Goal: Information Seeking & Learning: Understand process/instructions

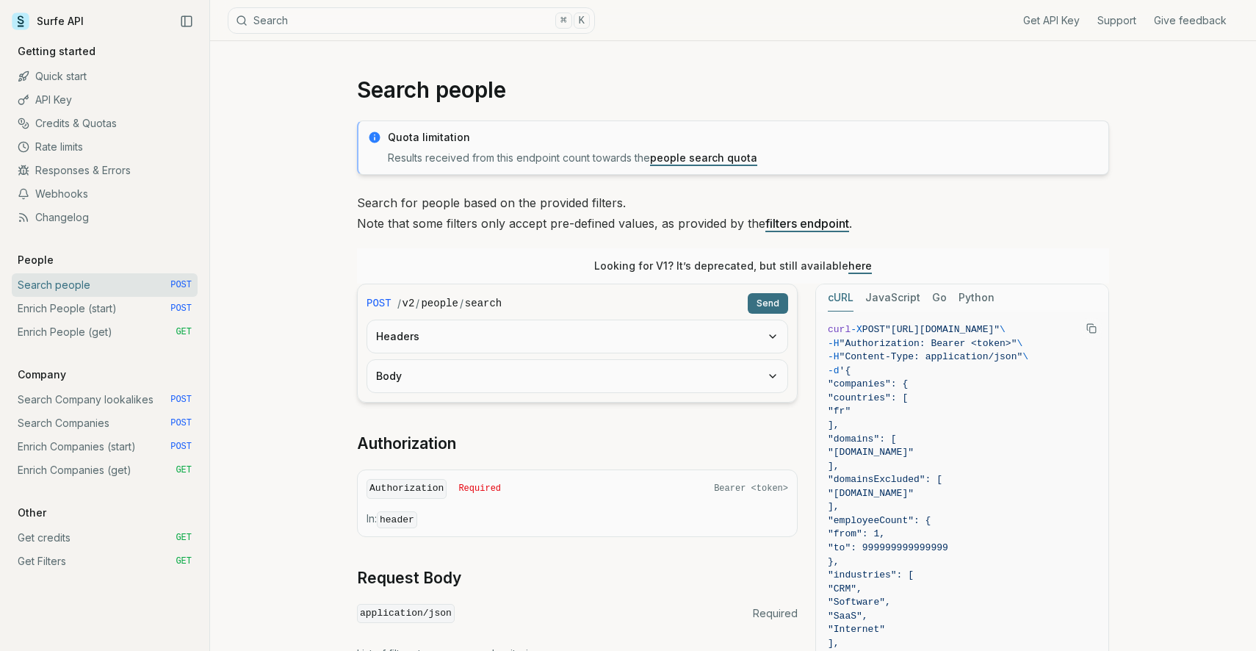
scroll to position [638, 0]
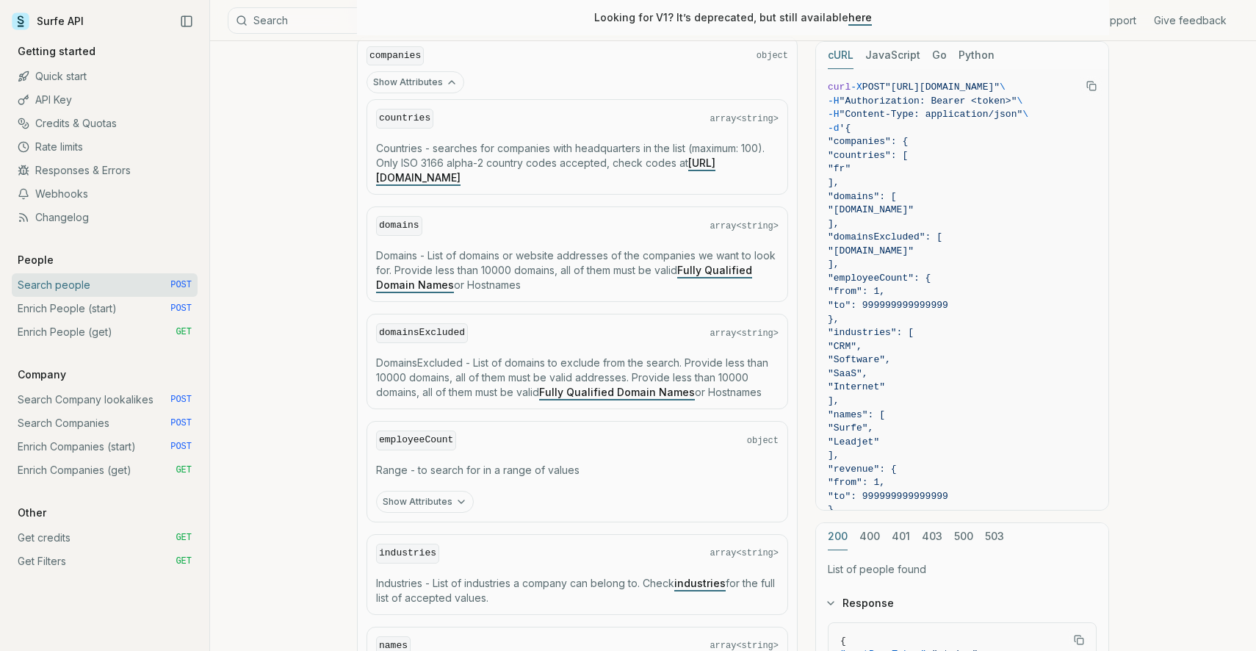
click at [103, 309] on link "Enrich People (start) POST" at bounding box center [105, 309] width 186 height 24
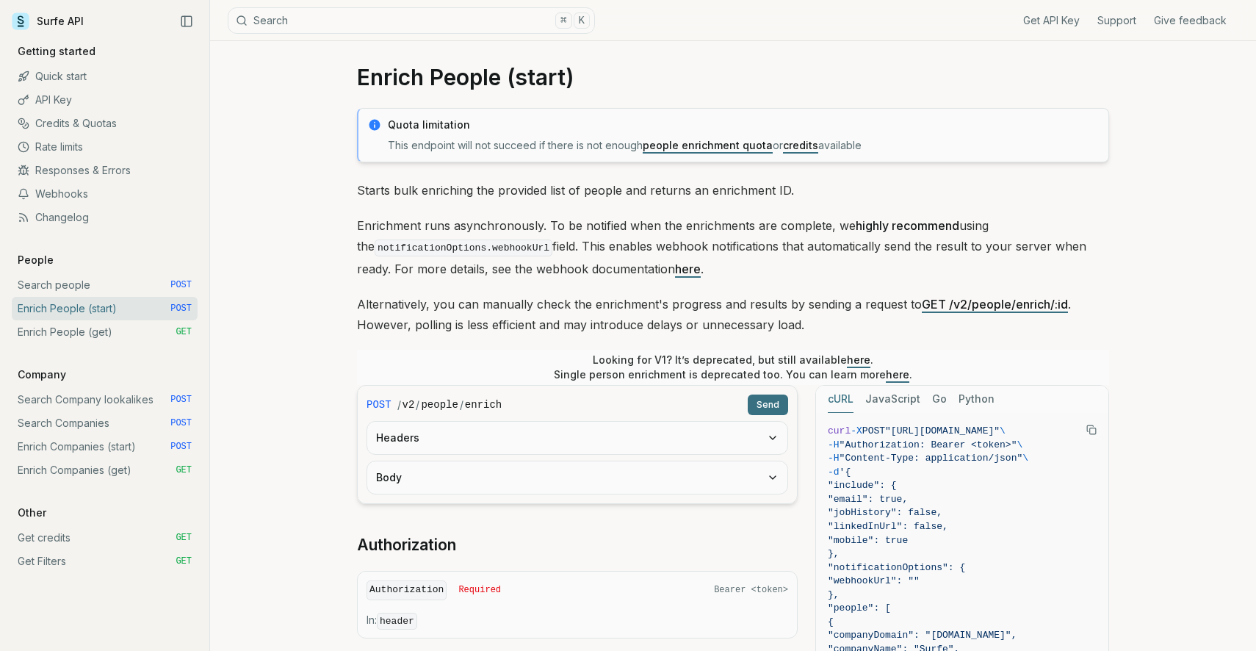
scroll to position [14, 0]
click at [663, 148] on link "people enrichment quota" at bounding box center [708, 143] width 130 height 12
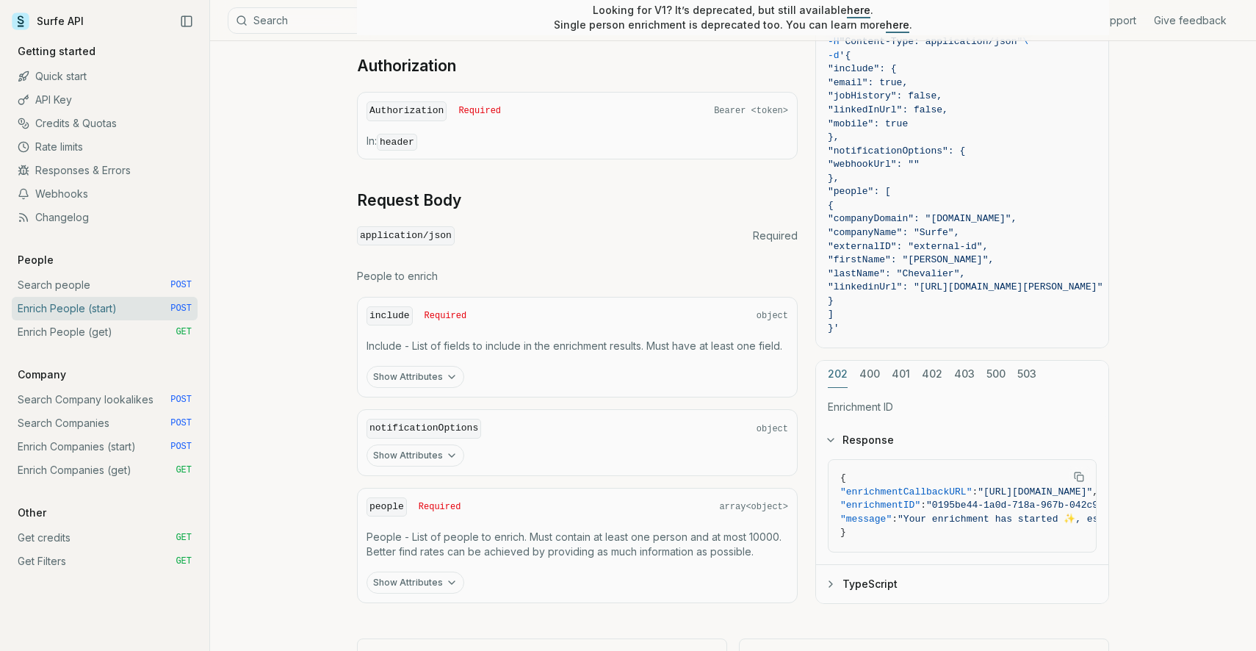
scroll to position [555, 0]
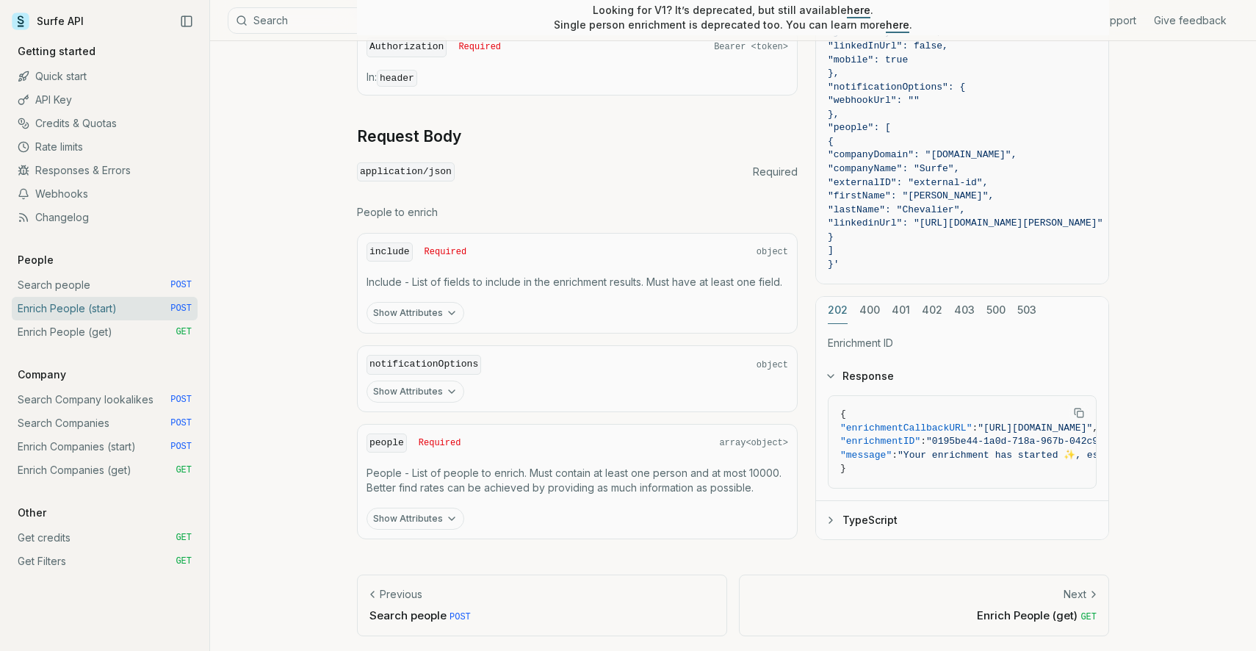
click at [421, 312] on button "Show Attributes" at bounding box center [416, 313] width 98 height 22
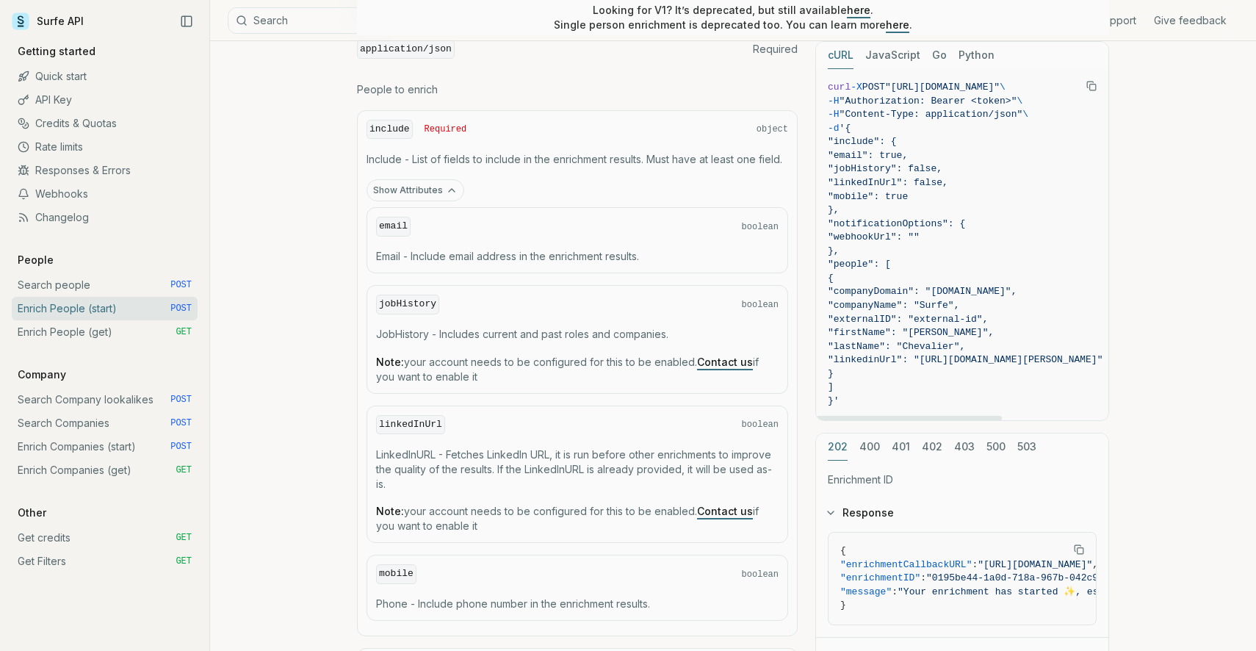
scroll to position [676, 0]
click at [1090, 83] on icon "Copy Text" at bounding box center [1092, 86] width 10 height 10
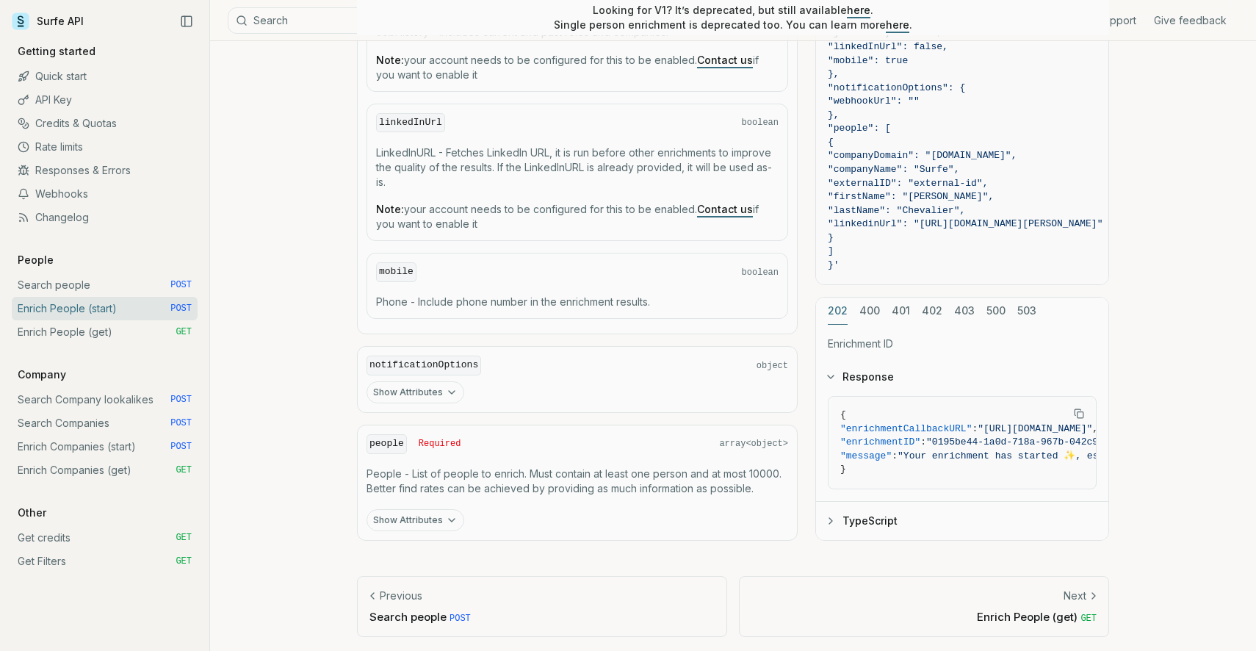
scroll to position [981, 0]
click at [417, 533] on div "people Required array<object> People - List of people to enrich. Must contain a…" at bounding box center [577, 482] width 441 height 116
click at [419, 521] on button "Show Attributes" at bounding box center [416, 519] width 98 height 22
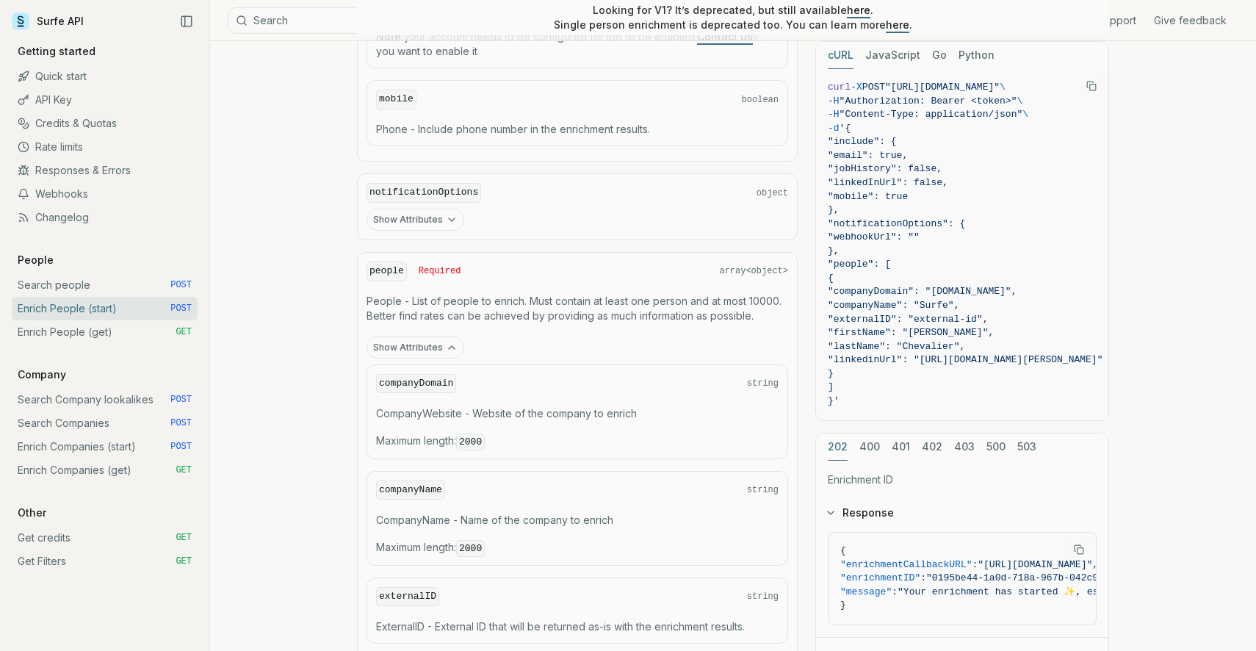
scroll to position [1123, 0]
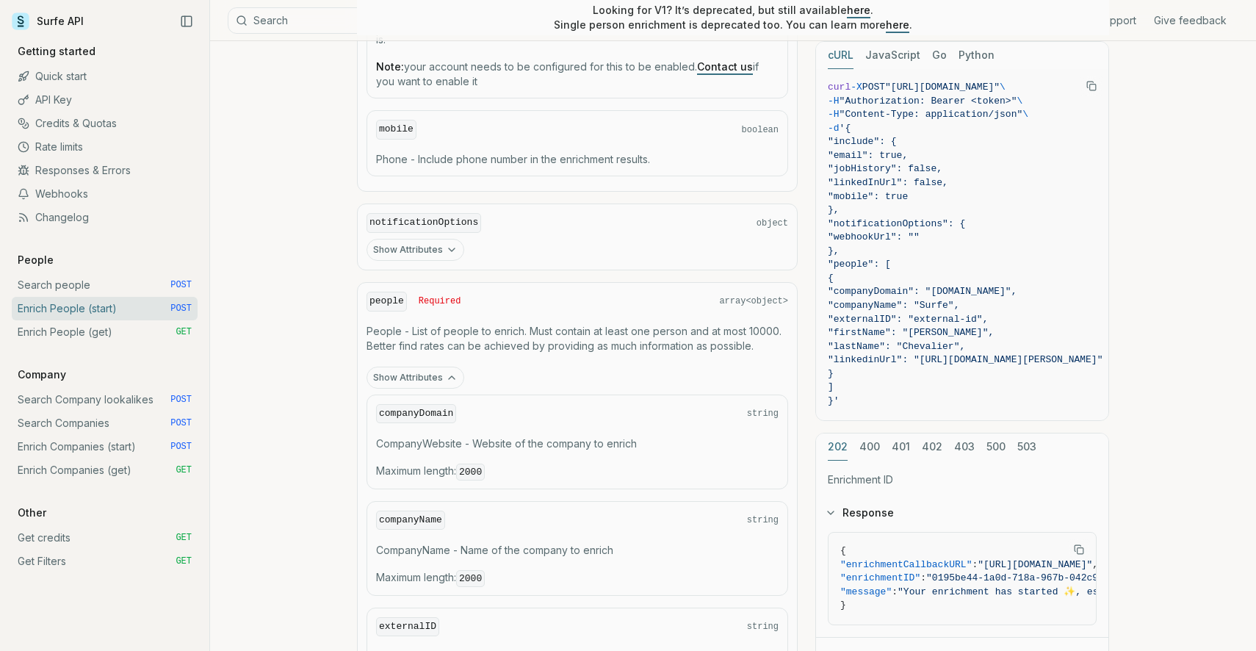
click at [391, 372] on button "Show Attributes" at bounding box center [416, 378] width 98 height 22
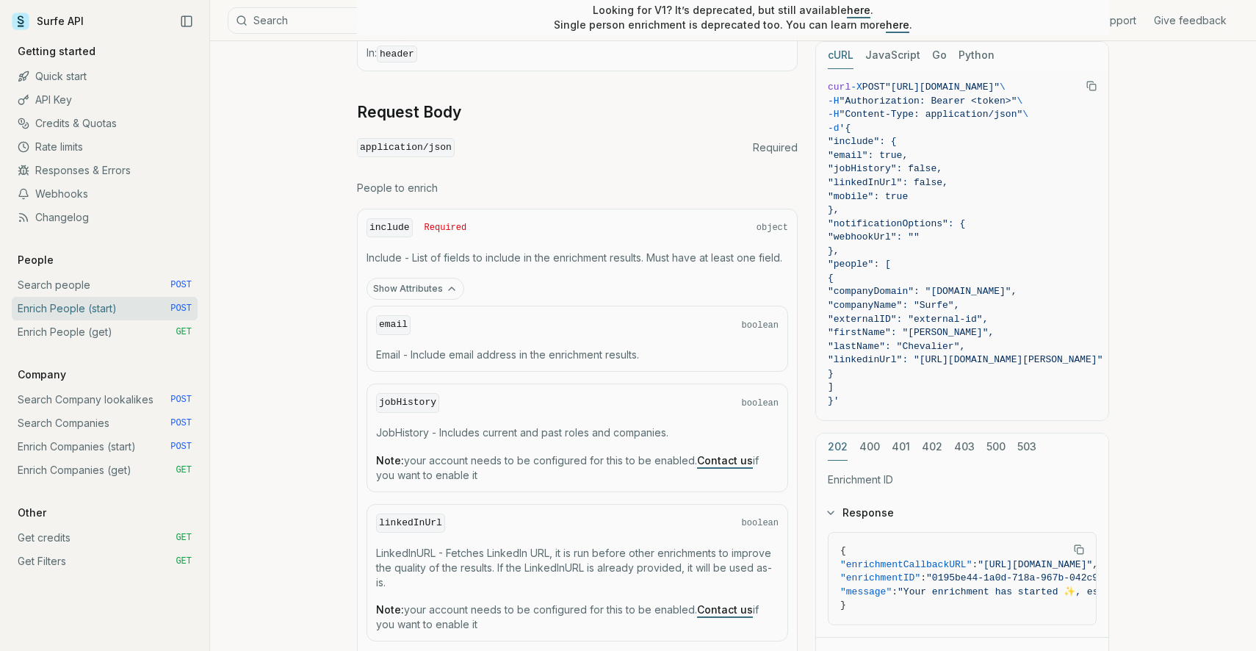
scroll to position [576, 0]
click at [403, 289] on button "Show Attributes" at bounding box center [416, 292] width 98 height 22
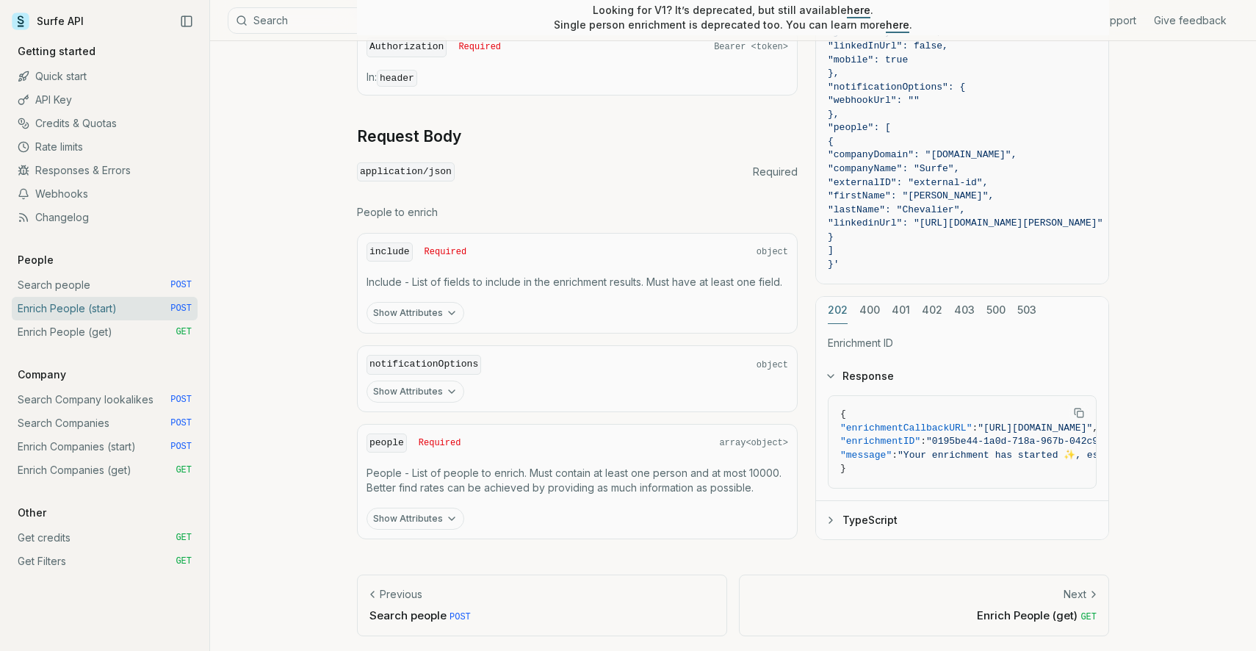
click at [129, 336] on link "Enrich People (get) GET" at bounding box center [105, 332] width 186 height 24
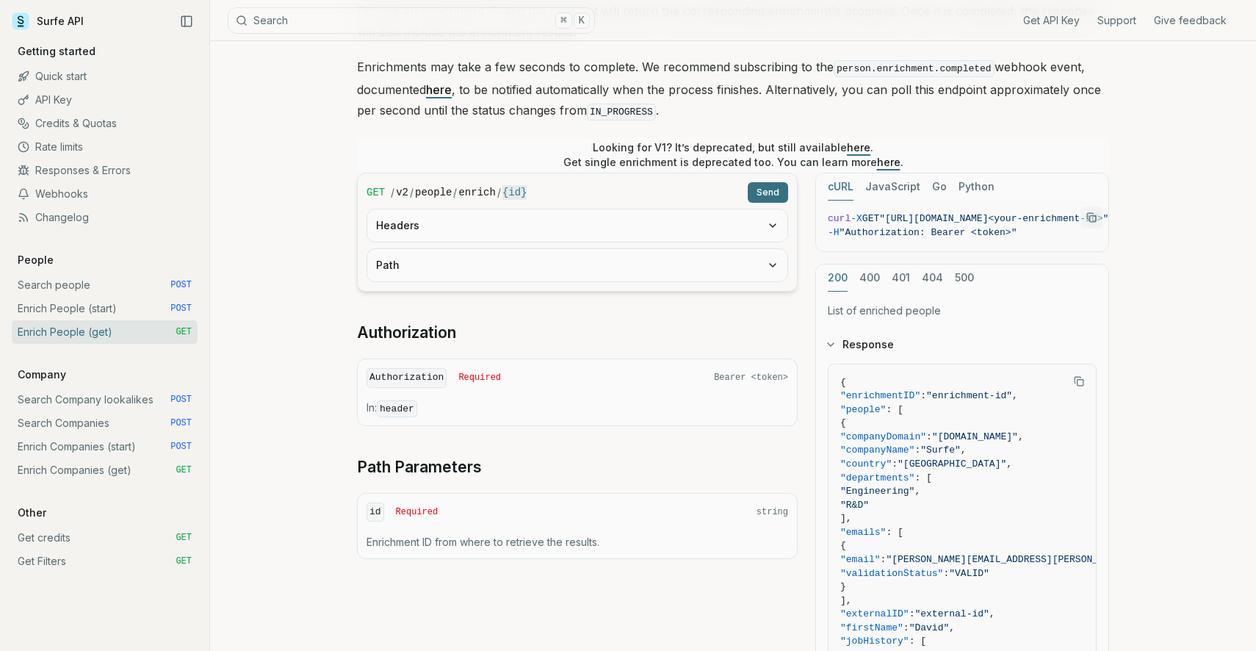
scroll to position [187, 0]
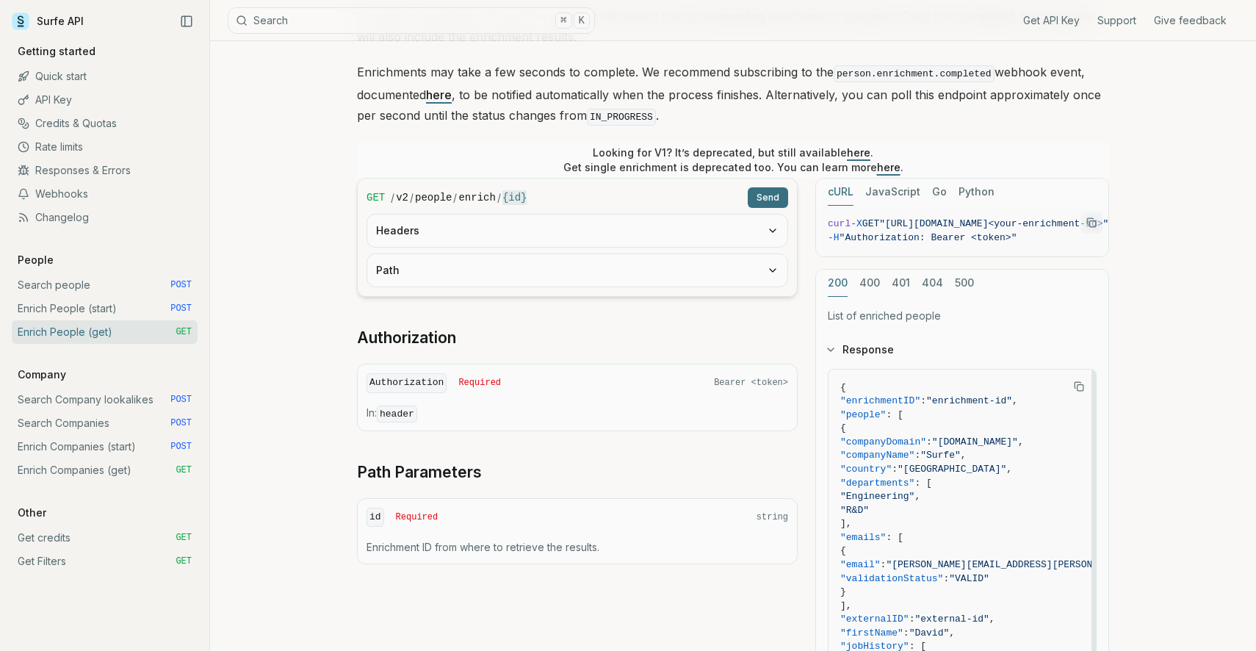
click at [1080, 383] on icon "Copy Text" at bounding box center [1079, 386] width 10 height 10
click at [839, 183] on button "cURL" at bounding box center [841, 192] width 26 height 27
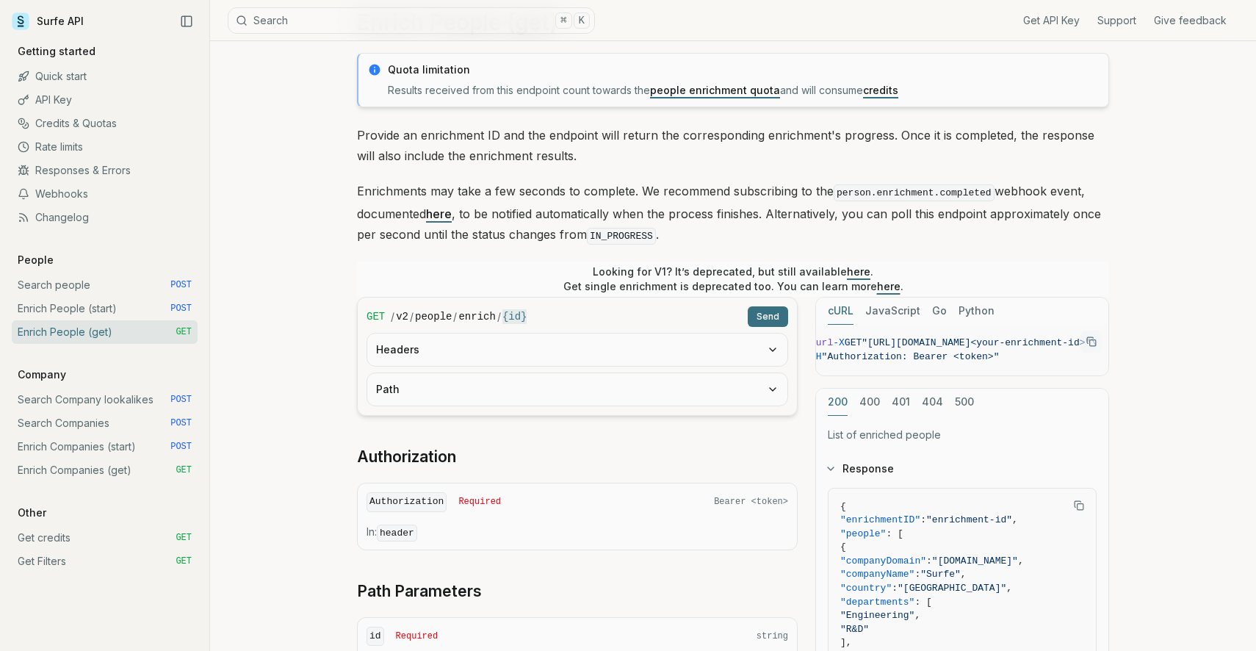
scroll to position [85, 0]
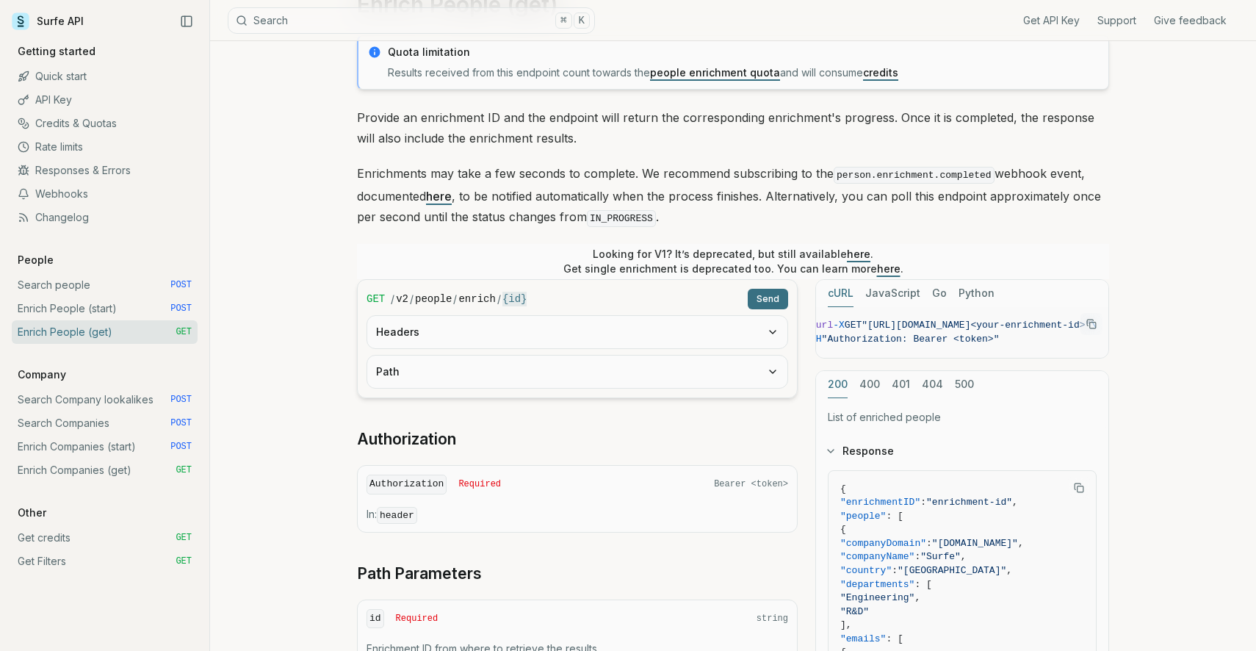
click at [115, 303] on link "Enrich People (start) POST" at bounding box center [105, 309] width 186 height 24
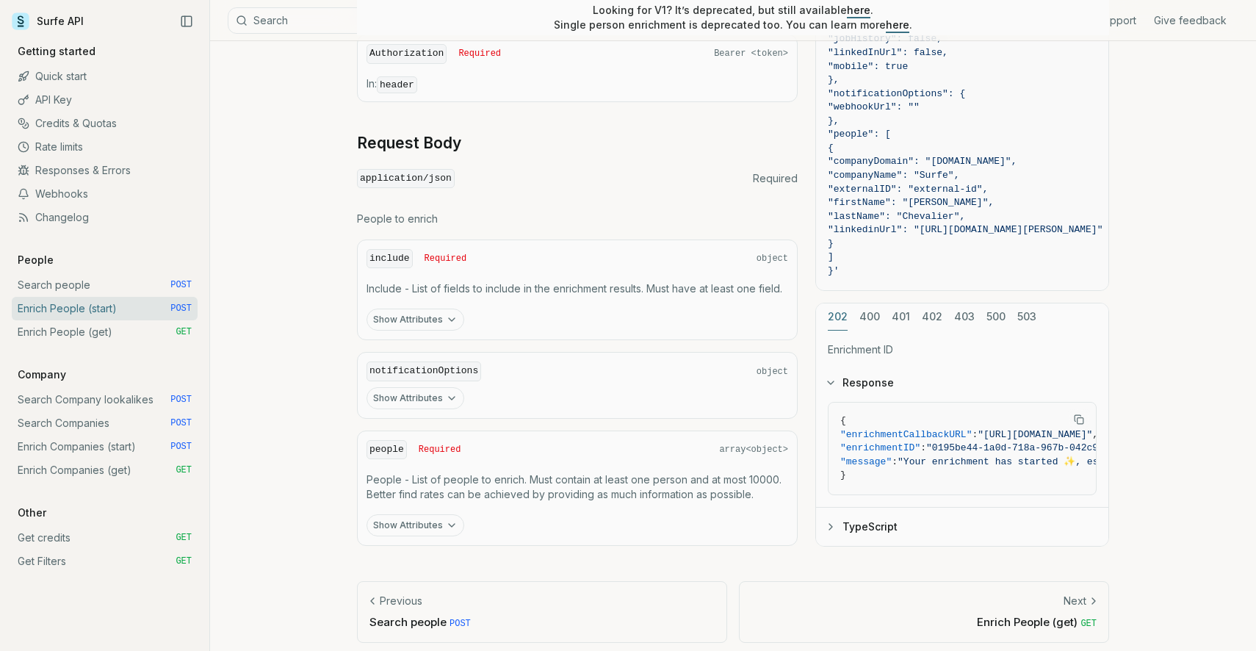
scroll to position [555, 0]
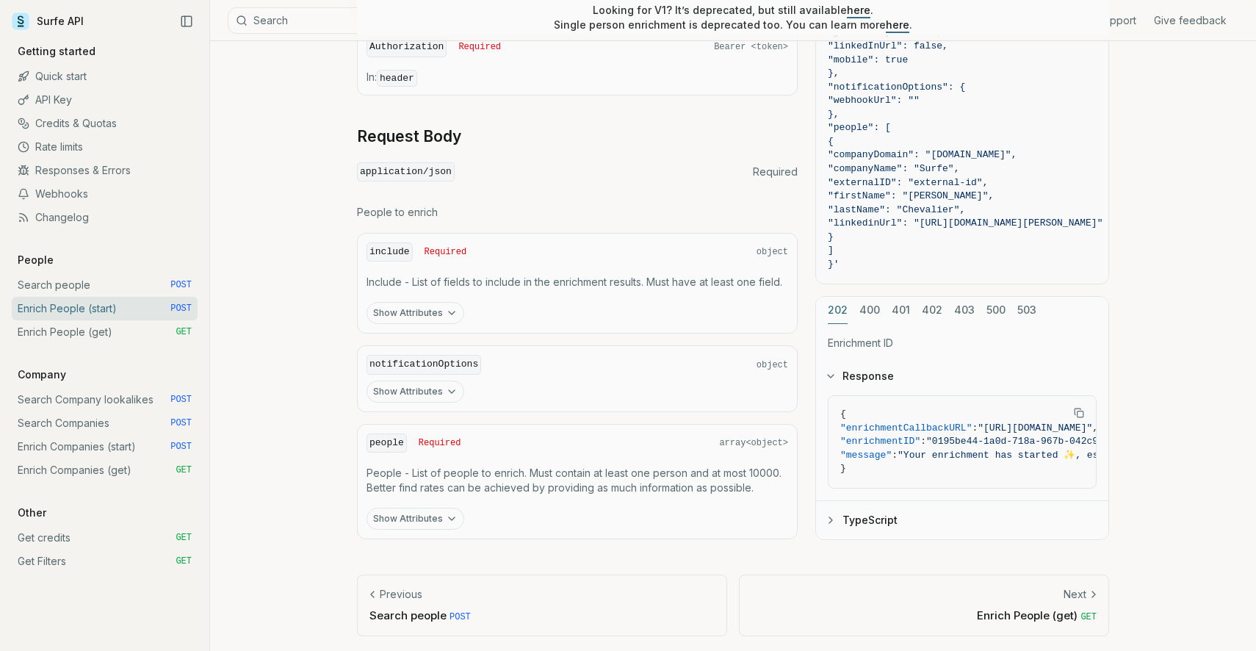
click at [410, 511] on button "Show Attributes" at bounding box center [416, 519] width 98 height 22
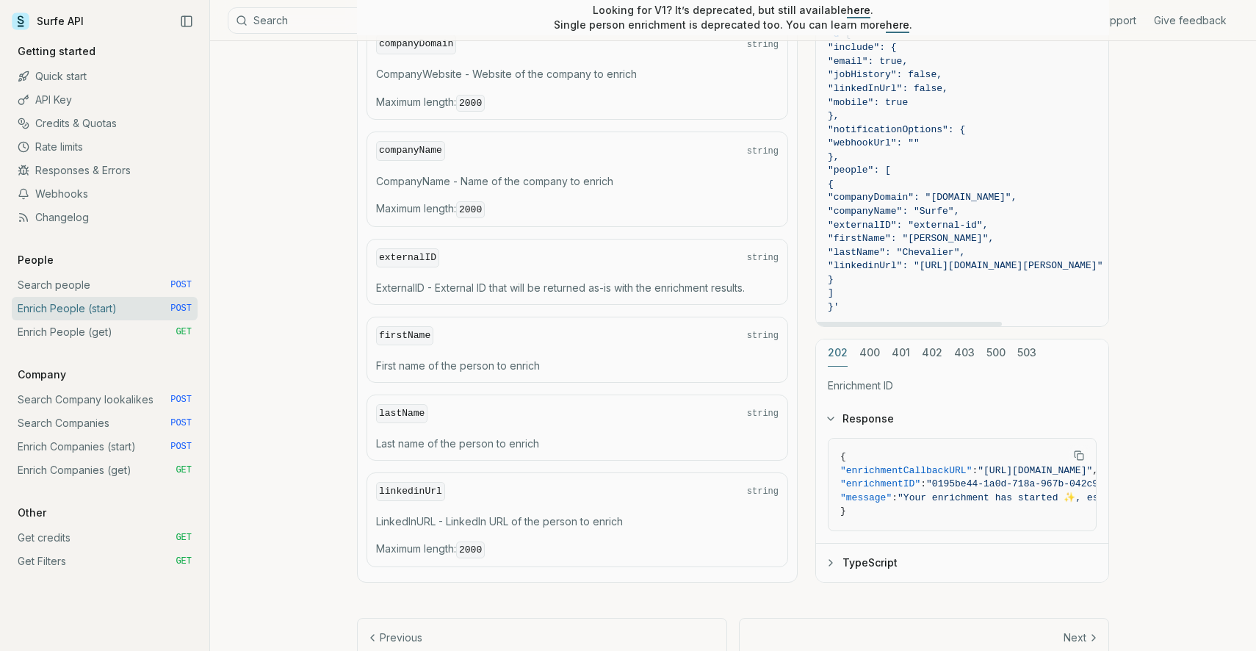
scroll to position [1054, 0]
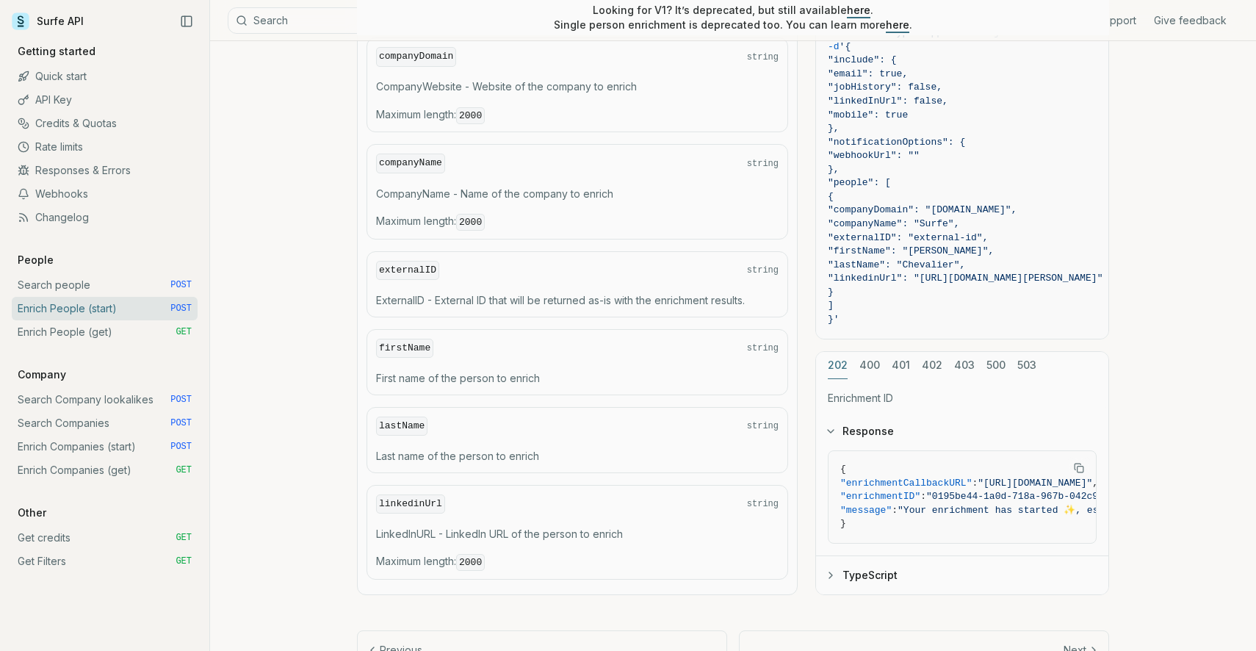
click at [115, 284] on link "Search people POST" at bounding box center [105, 285] width 186 height 24
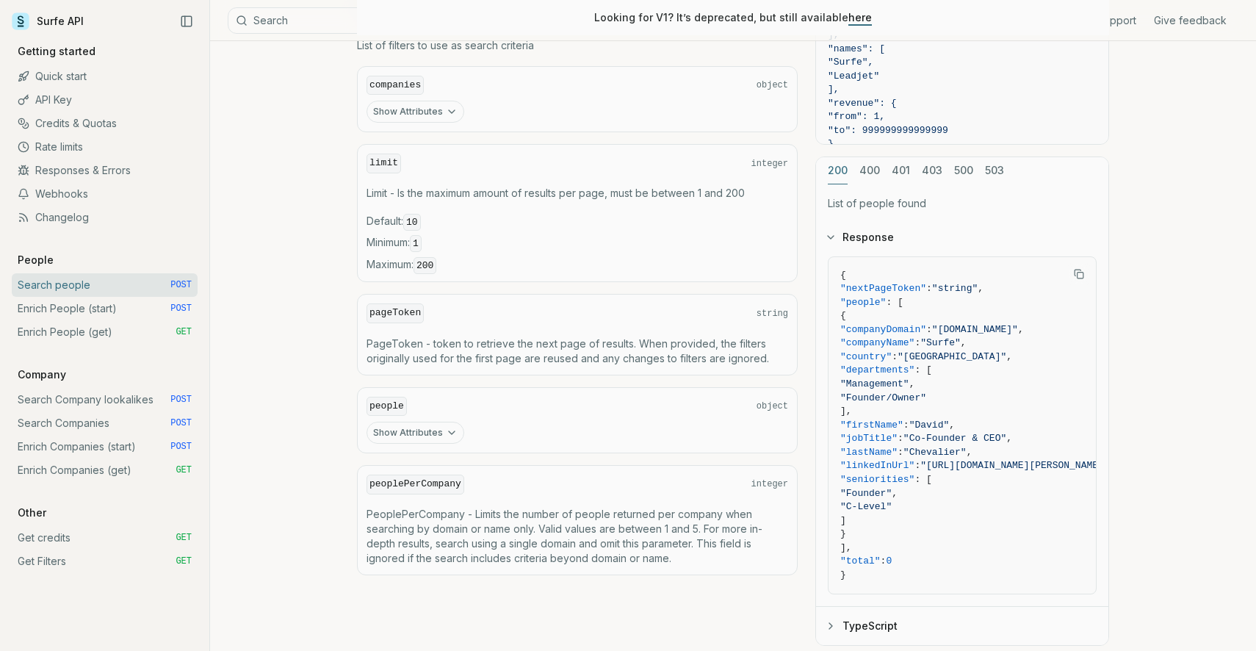
scroll to position [611, 0]
click at [425, 258] on code "200" at bounding box center [425, 263] width 23 height 17
click at [331, 262] on article "Search people Quota limitation Results received from this endpoint count toward…" at bounding box center [733, 95] width 823 height 1328
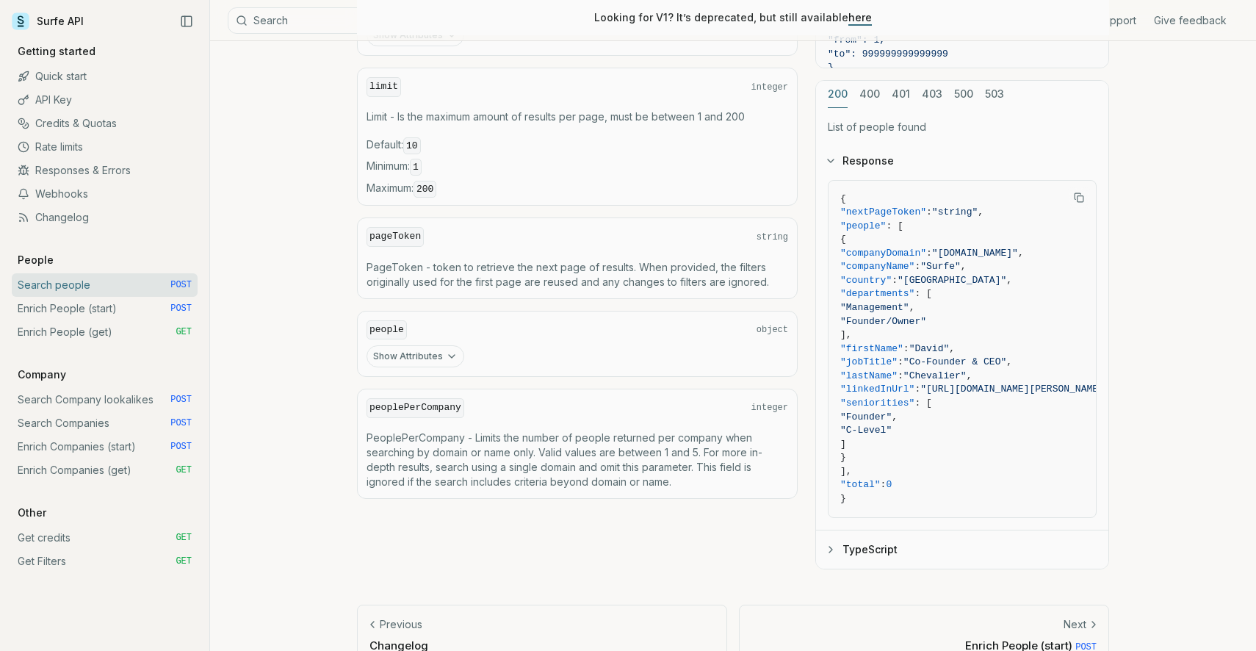
scroll to position [716, 0]
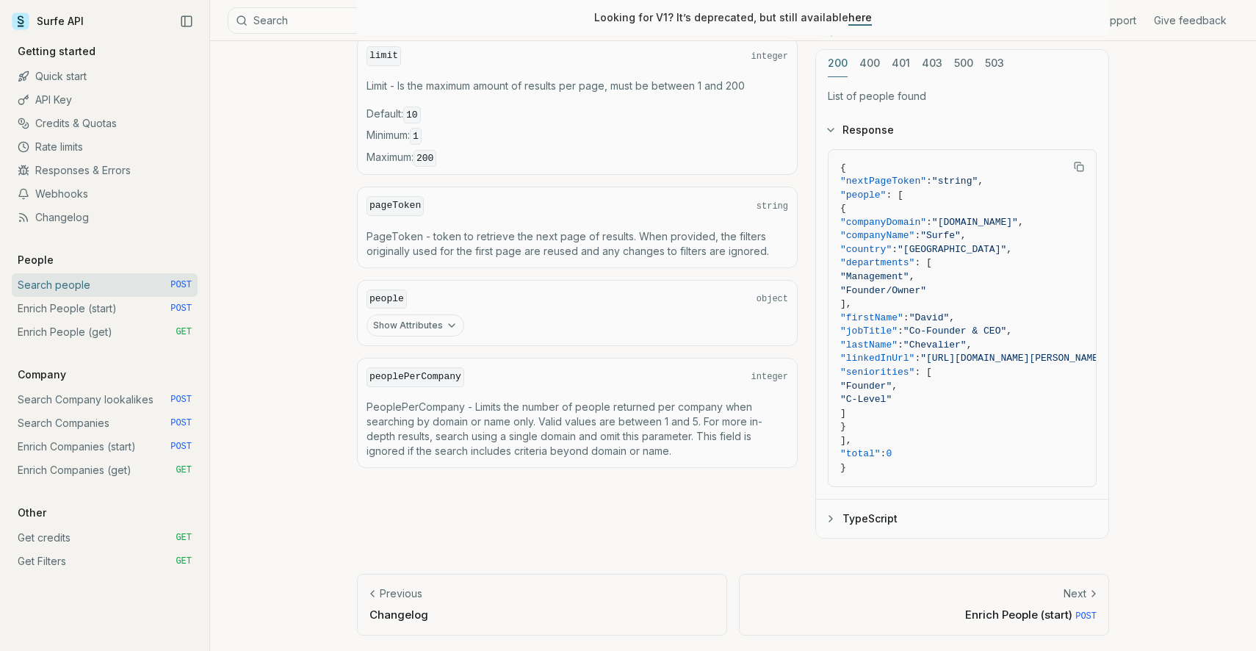
click at [400, 323] on button "Show Attributes" at bounding box center [416, 325] width 98 height 22
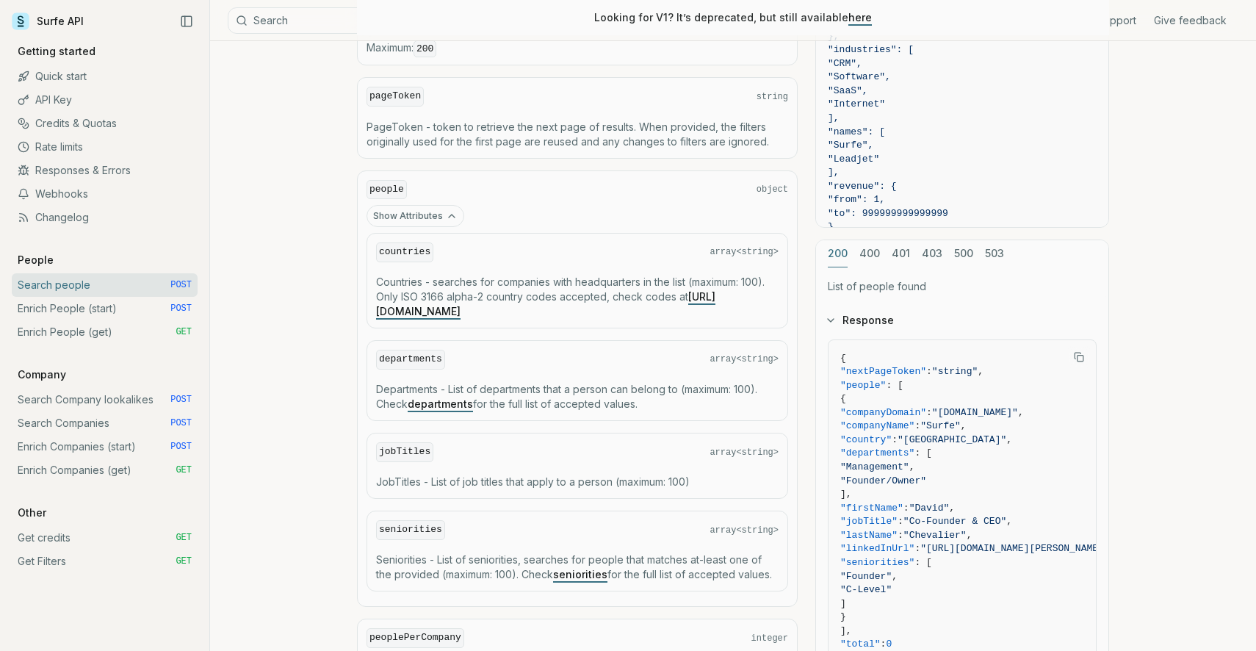
scroll to position [1013, 0]
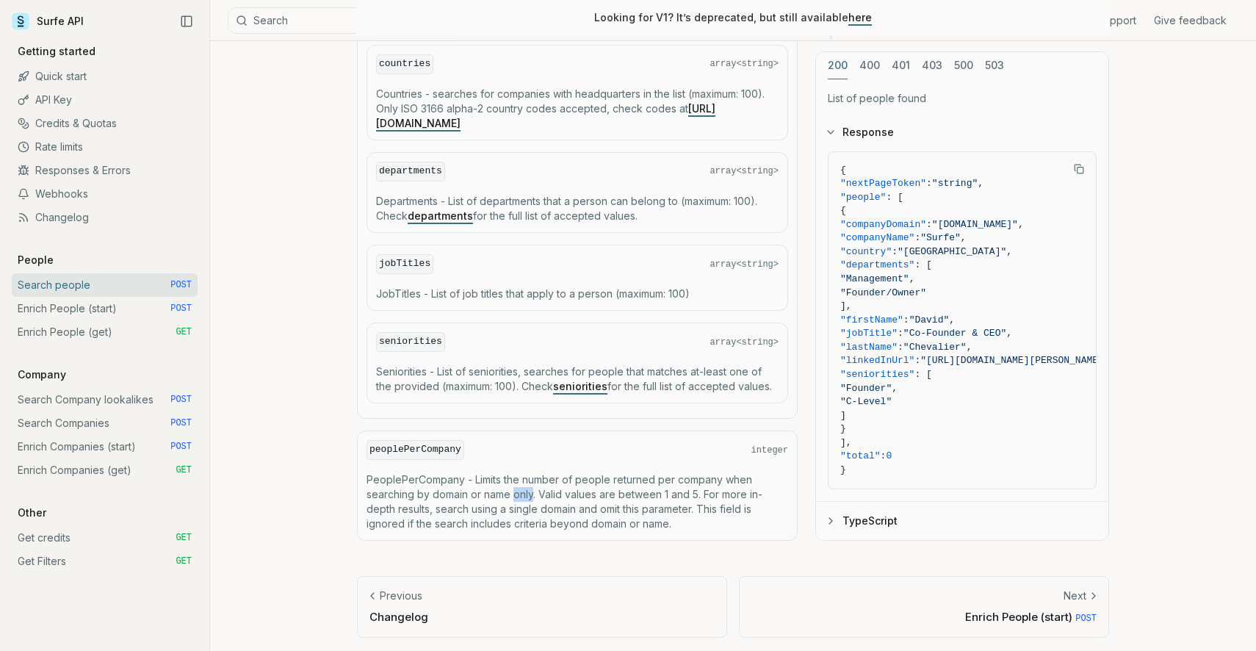
drag, startPoint x: 533, startPoint y: 494, endPoint x: 513, endPoint y: 493, distance: 19.9
click at [513, 494] on p "PeoplePerCompany - Limits the number of people returned per company when search…" at bounding box center [578, 501] width 422 height 59
click at [450, 503] on p "PeoplePerCompany - Limits the number of people returned per company when search…" at bounding box center [578, 501] width 422 height 59
drag, startPoint x: 433, startPoint y: 505, endPoint x: 542, endPoint y: 507, distance: 108.7
click at [542, 507] on p "PeoplePerCompany - Limits the number of people returned per company when search…" at bounding box center [578, 501] width 422 height 59
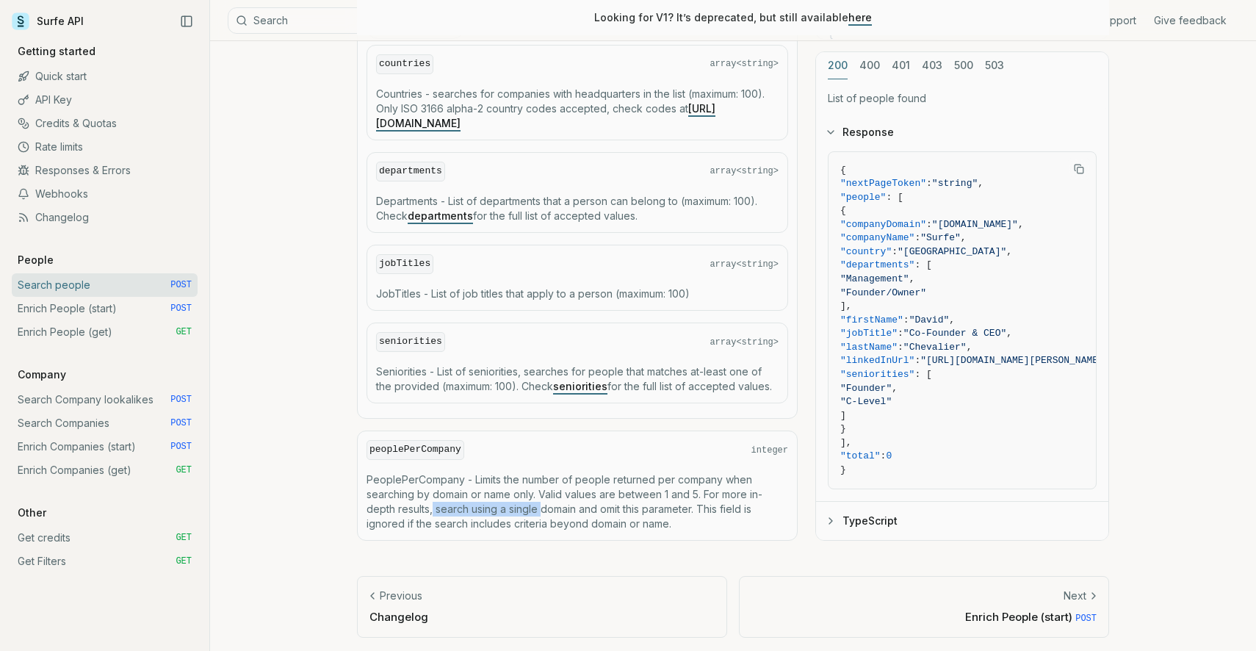
click at [542, 507] on p "PeoplePerCompany - Limits the number of people returned per company when search…" at bounding box center [578, 501] width 422 height 59
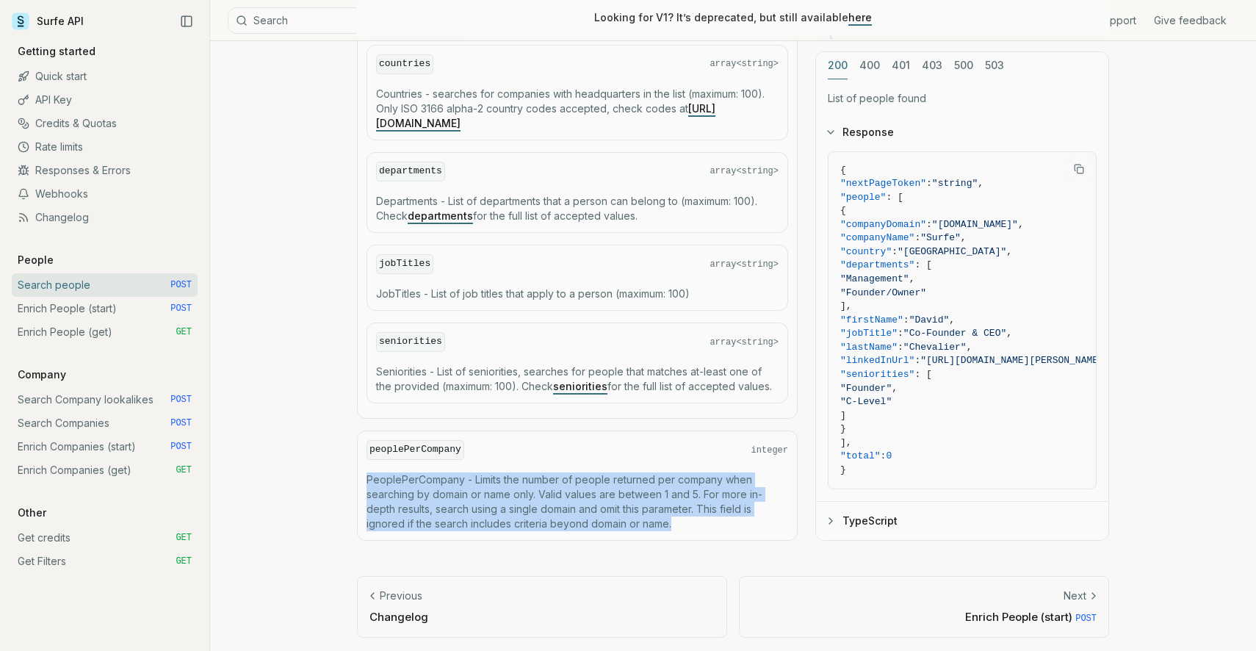
drag, startPoint x: 672, startPoint y: 522, endPoint x: 369, endPoint y: 475, distance: 306.2
click at [369, 475] on p "PeoplePerCompany - Limits the number of people returned per company when search…" at bounding box center [578, 501] width 422 height 59
click at [359, 475] on div "peoplePerCompany integer PeoplePerCompany - Limits the number of people returne…" at bounding box center [577, 486] width 441 height 110
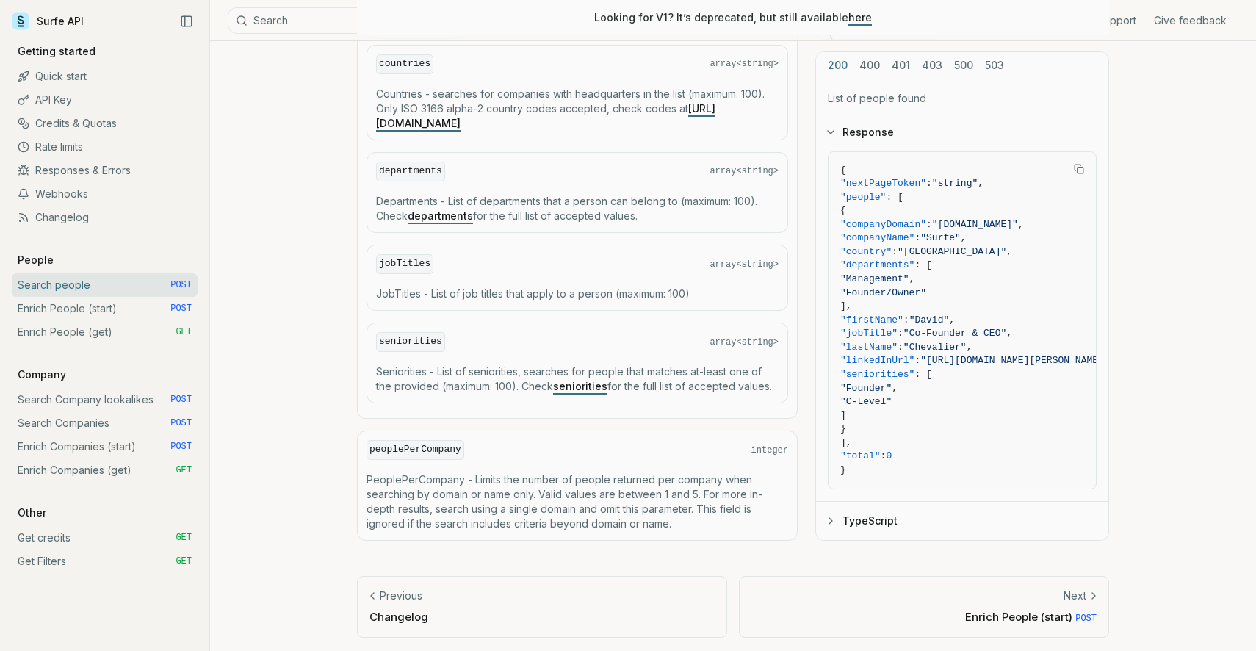
click at [586, 383] on link "seniorities" at bounding box center [580, 386] width 54 height 12
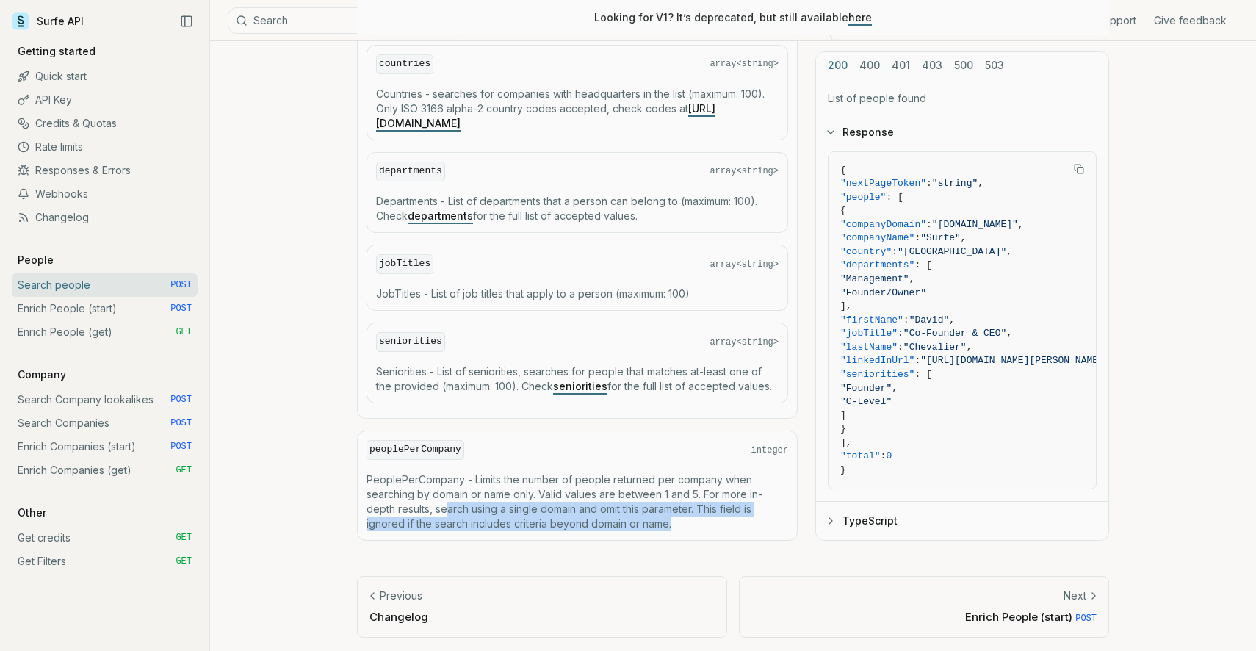
drag, startPoint x: 445, startPoint y: 502, endPoint x: 693, endPoint y: 522, distance: 249.1
click at [693, 522] on p "PeoplePerCompany - Limits the number of people returned per company when search…" at bounding box center [578, 501] width 422 height 59
click at [685, 516] on p "PeoplePerCompany - Limits the number of people returned per company when search…" at bounding box center [578, 501] width 422 height 59
drag, startPoint x: 670, startPoint y: 518, endPoint x: 571, endPoint y: 505, distance: 100.0
click at [570, 505] on p "PeoplePerCompany - Limits the number of people returned per company when search…" at bounding box center [578, 501] width 422 height 59
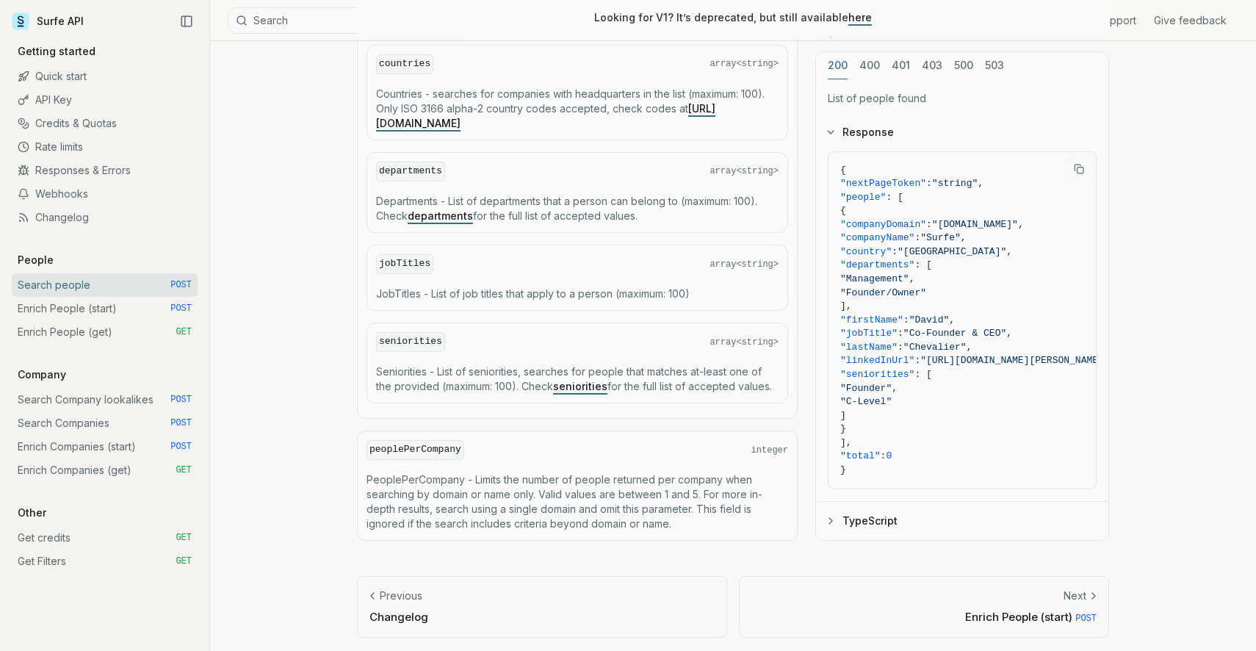
click at [546, 511] on p "PeoplePerCompany - Limits the number of people returned per company when search…" at bounding box center [578, 501] width 422 height 59
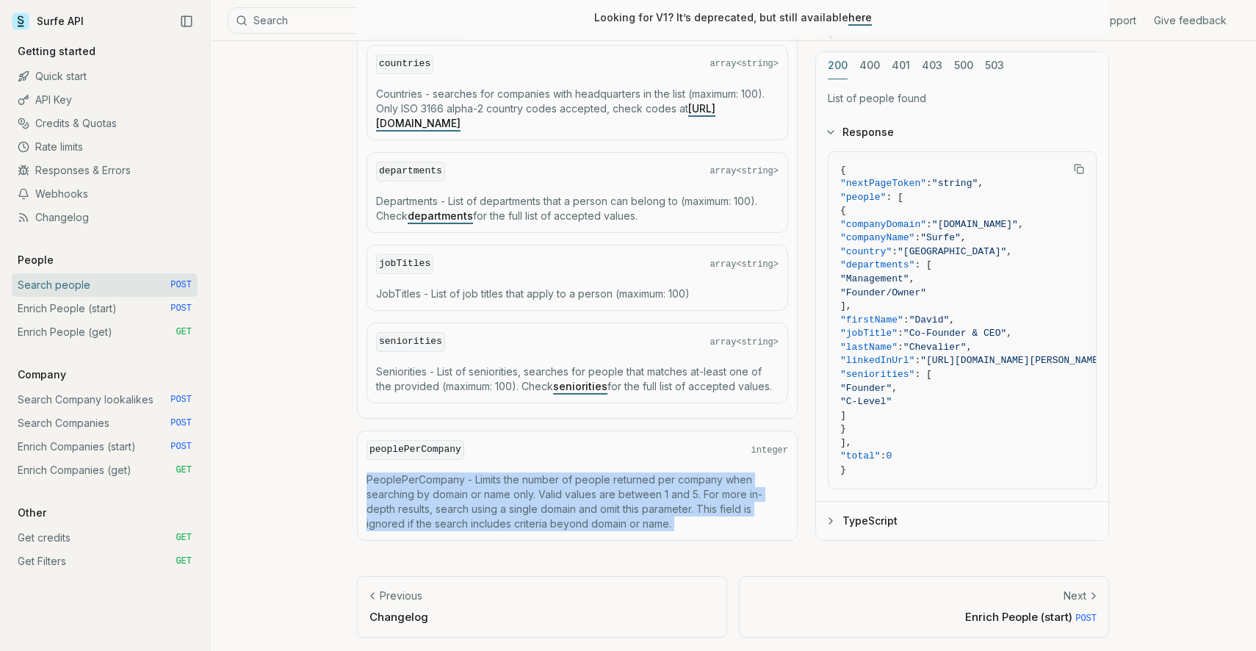
click at [546, 511] on p "PeoplePerCompany - Limits the number of people returned per company when search…" at bounding box center [578, 501] width 422 height 59
click at [523, 511] on p "PeoplePerCompany - Limits the number of people returned per company when search…" at bounding box center [578, 501] width 422 height 59
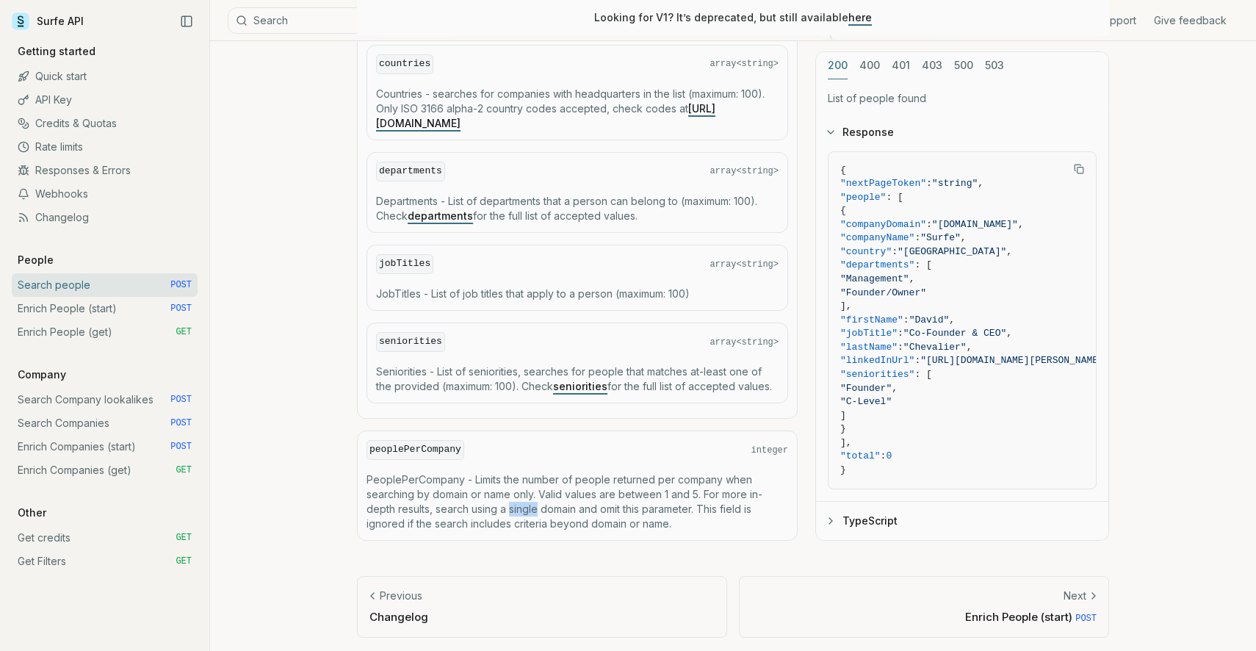
click at [523, 511] on p "PeoplePerCompany - Limits the number of people returned per company when search…" at bounding box center [578, 501] width 422 height 59
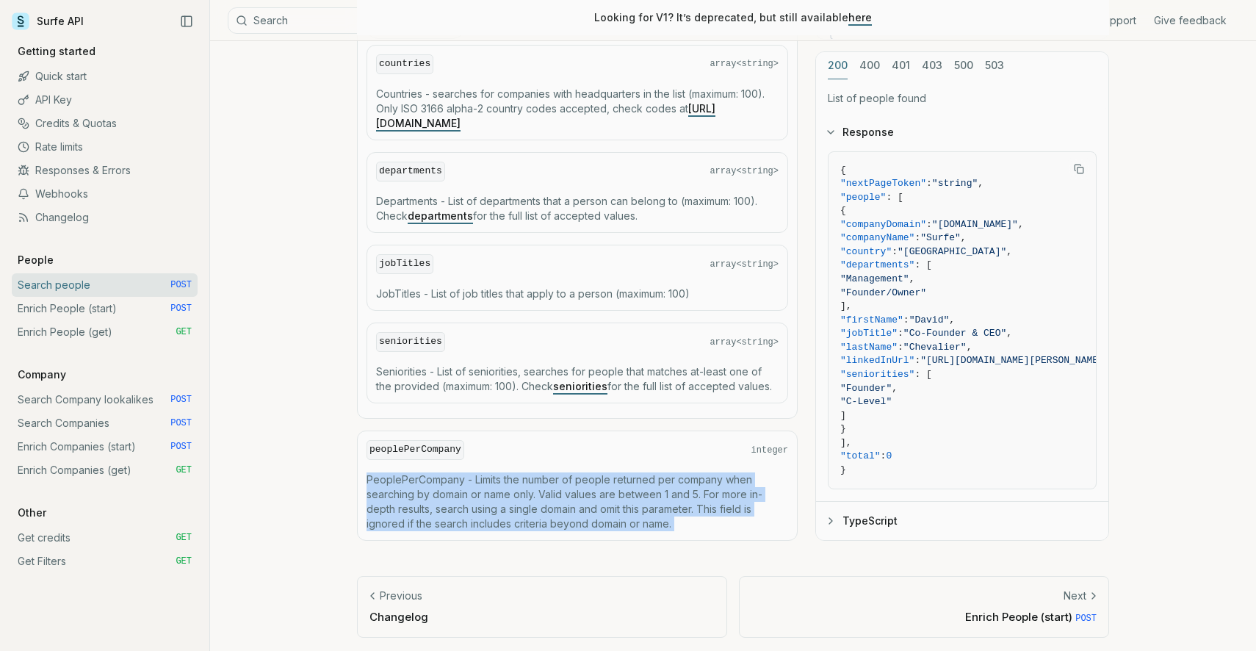
click at [523, 511] on p "PeoplePerCompany - Limits the number of people returned per company when search…" at bounding box center [578, 501] width 422 height 59
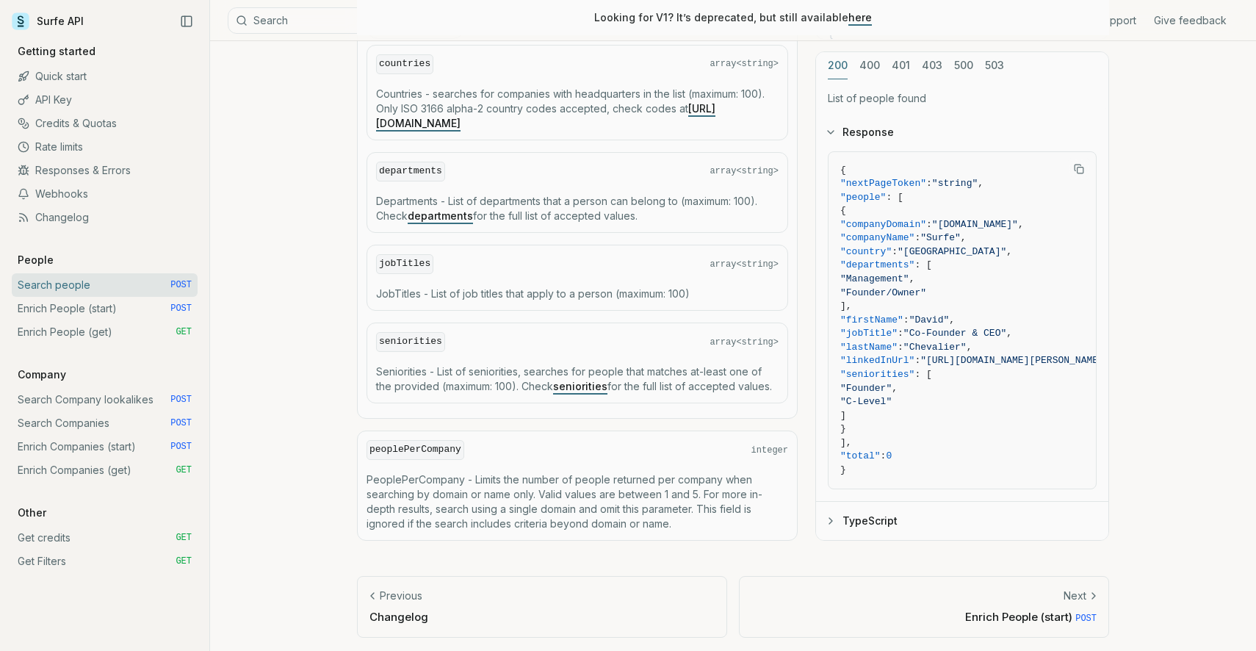
click at [422, 289] on p "JobTitles - List of job titles that apply to a person (maximum: 100)" at bounding box center [577, 294] width 403 height 15
click at [105, 315] on link "Enrich People (start) POST" at bounding box center [105, 309] width 186 height 24
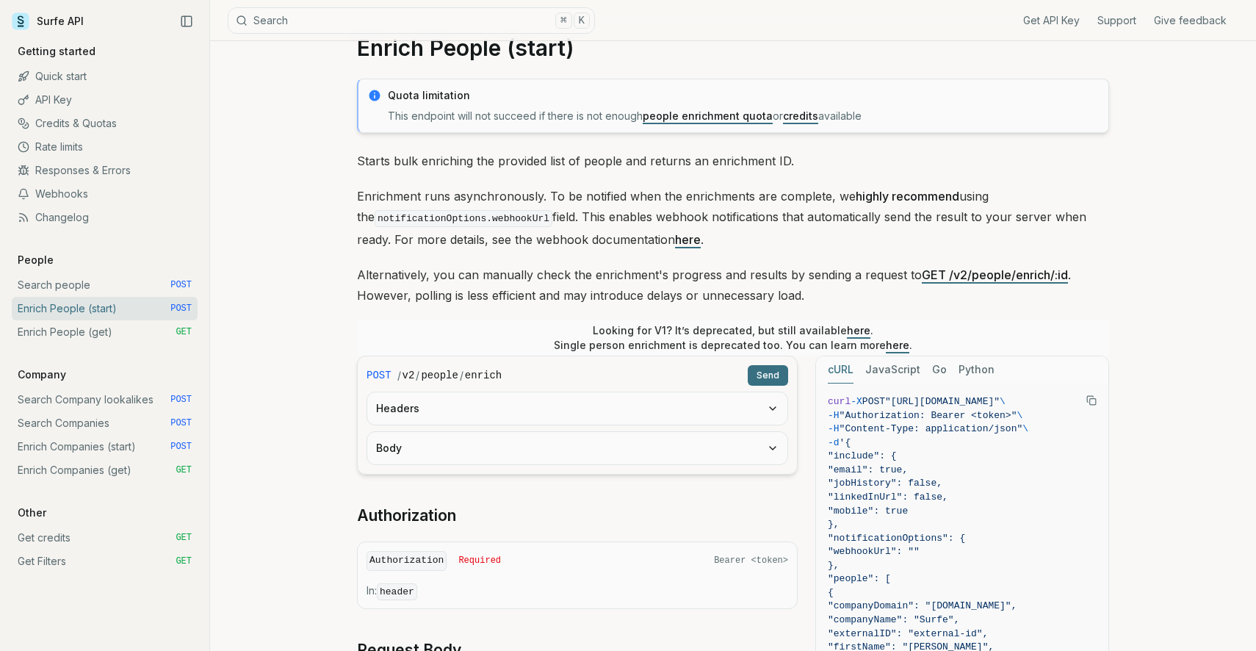
scroll to position [37, 0]
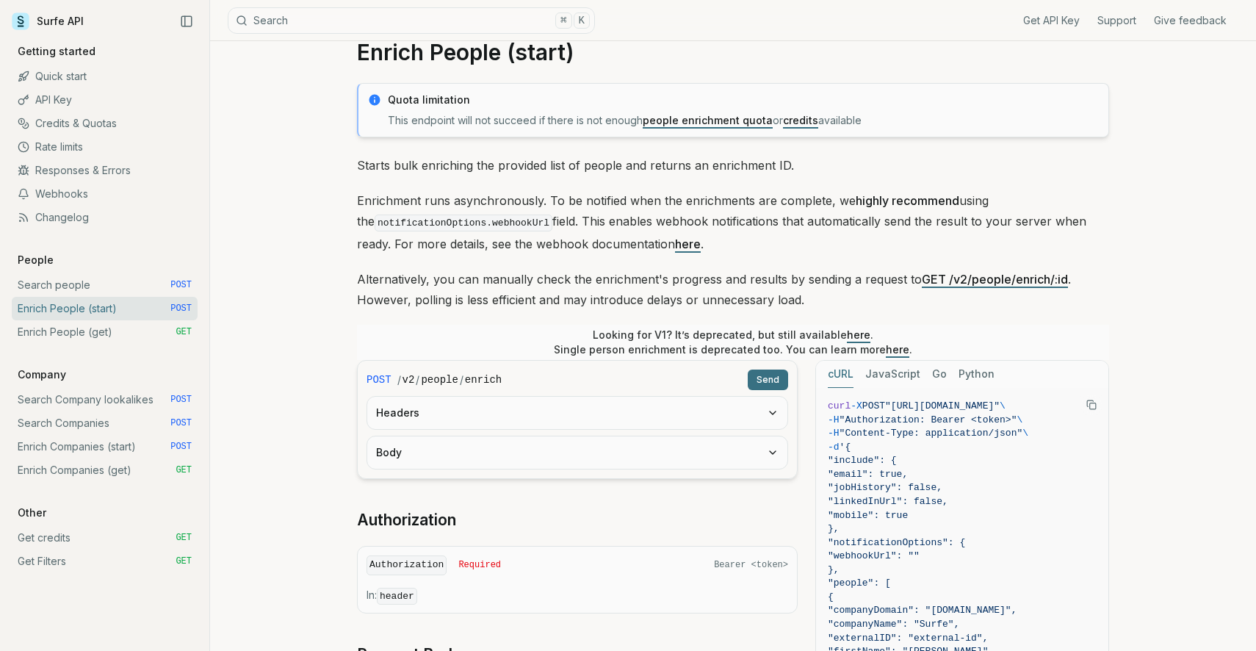
click at [611, 168] on p "Starts bulk enriching the provided list of people and returns an enrichment ID." at bounding box center [733, 165] width 752 height 21
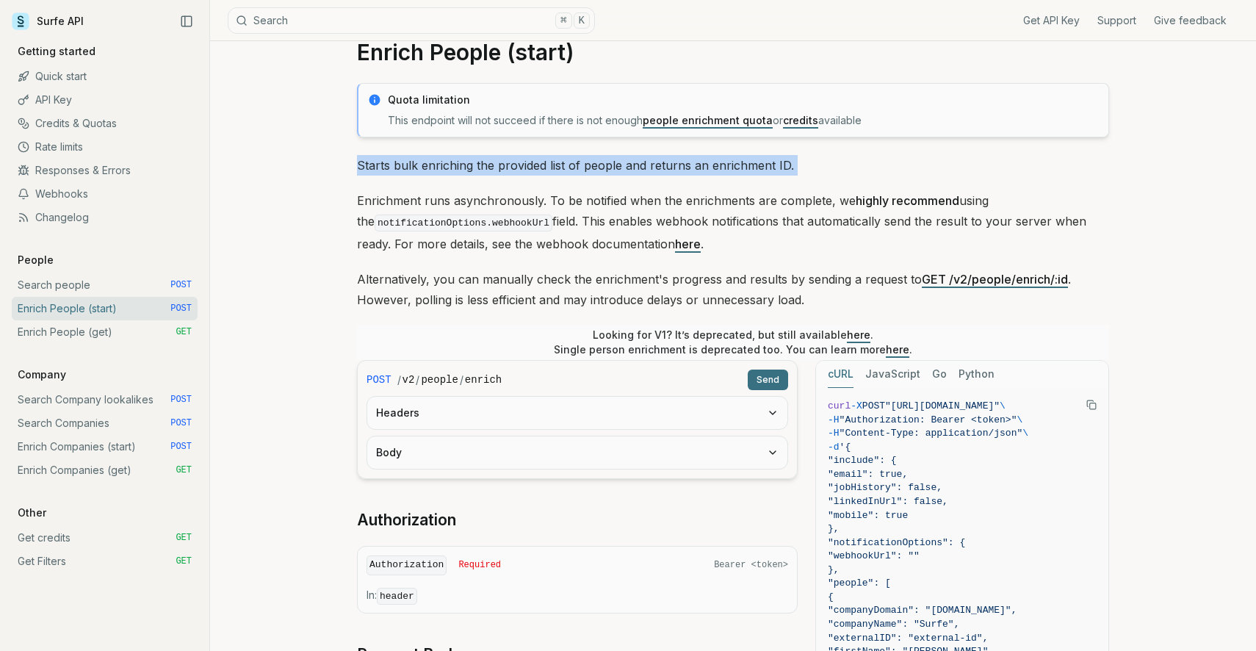
click at [611, 168] on p "Starts bulk enriching the provided list of people and returns an enrichment ID." at bounding box center [733, 165] width 752 height 21
click at [605, 166] on p "Starts bulk enriching the provided list of people and returns an enrichment ID." at bounding box center [733, 165] width 752 height 21
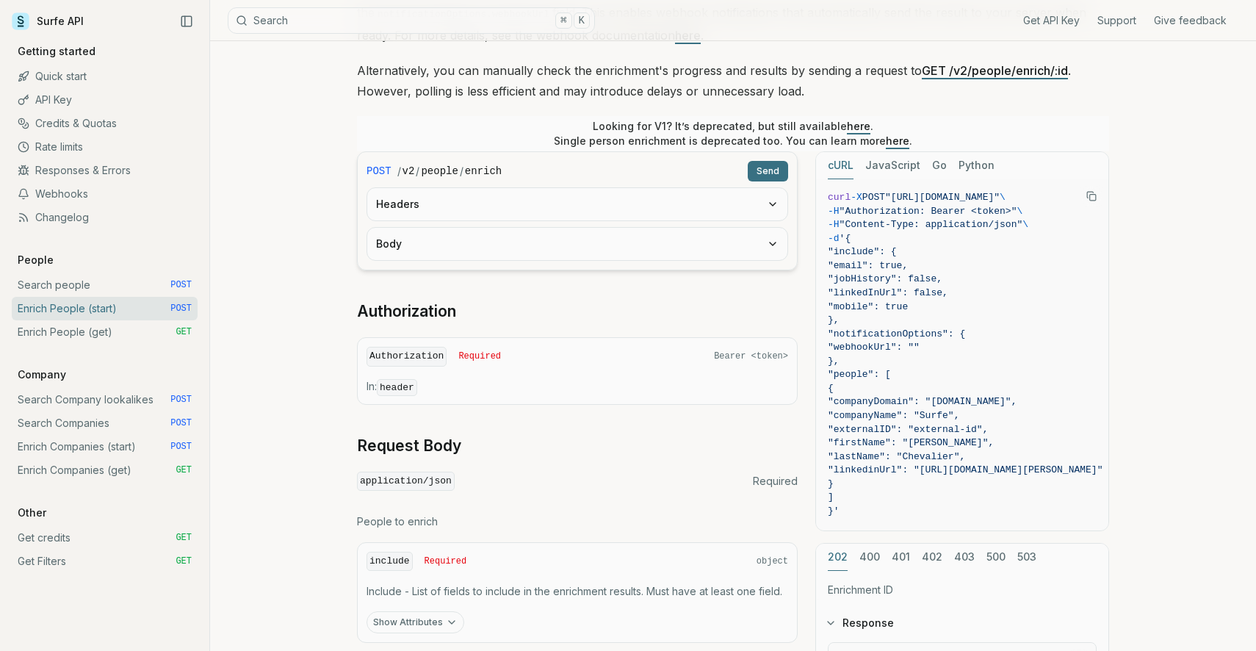
scroll to position [242, 0]
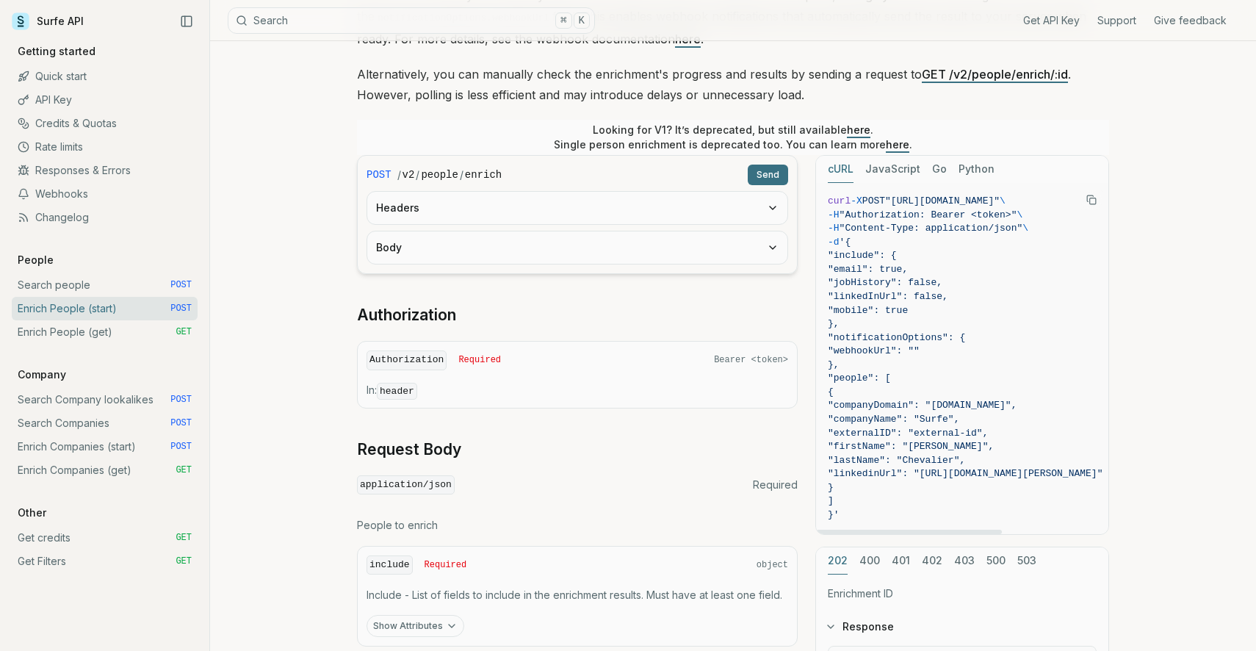
click at [883, 170] on button "JavaScript" at bounding box center [892, 169] width 55 height 27
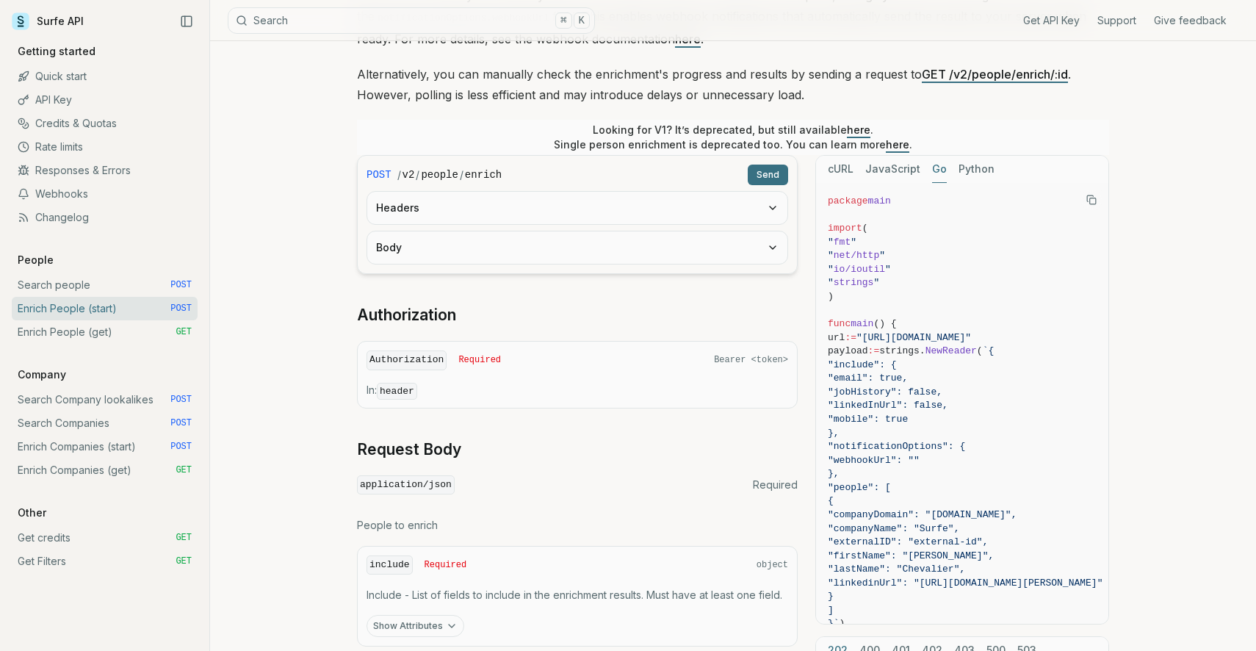
click at [932, 168] on button "Go" at bounding box center [939, 169] width 15 height 27
click at [967, 168] on button "Python" at bounding box center [977, 169] width 36 height 27
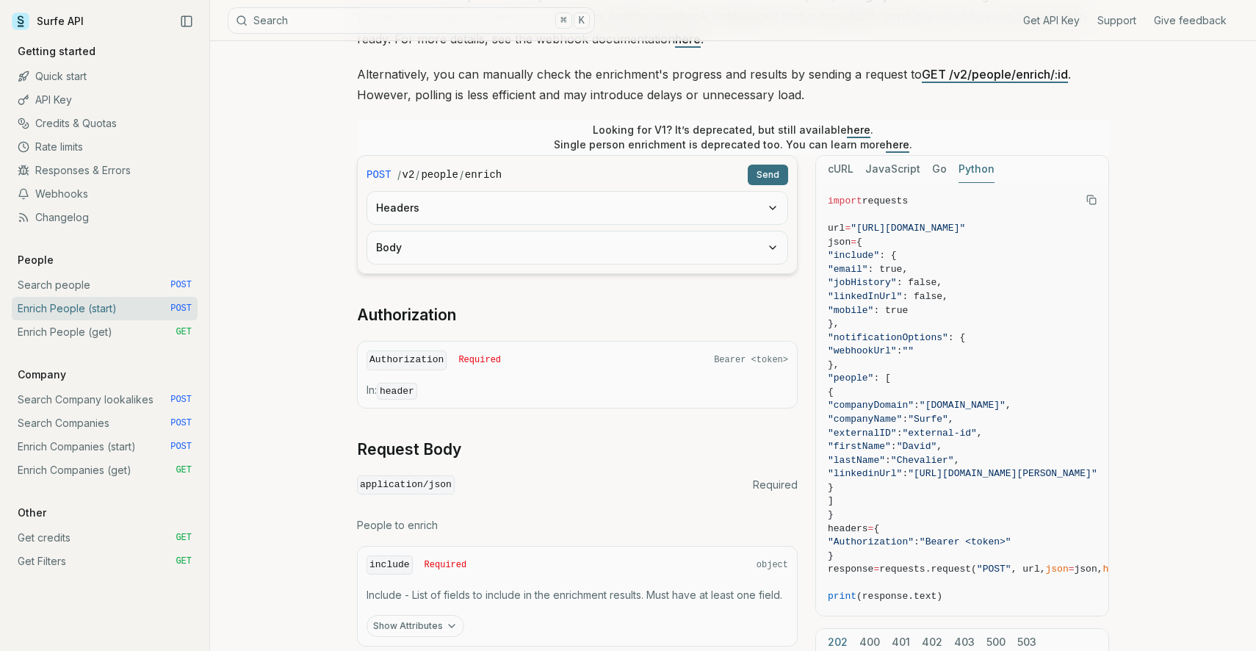
click at [843, 167] on button "cURL" at bounding box center [841, 169] width 26 height 27
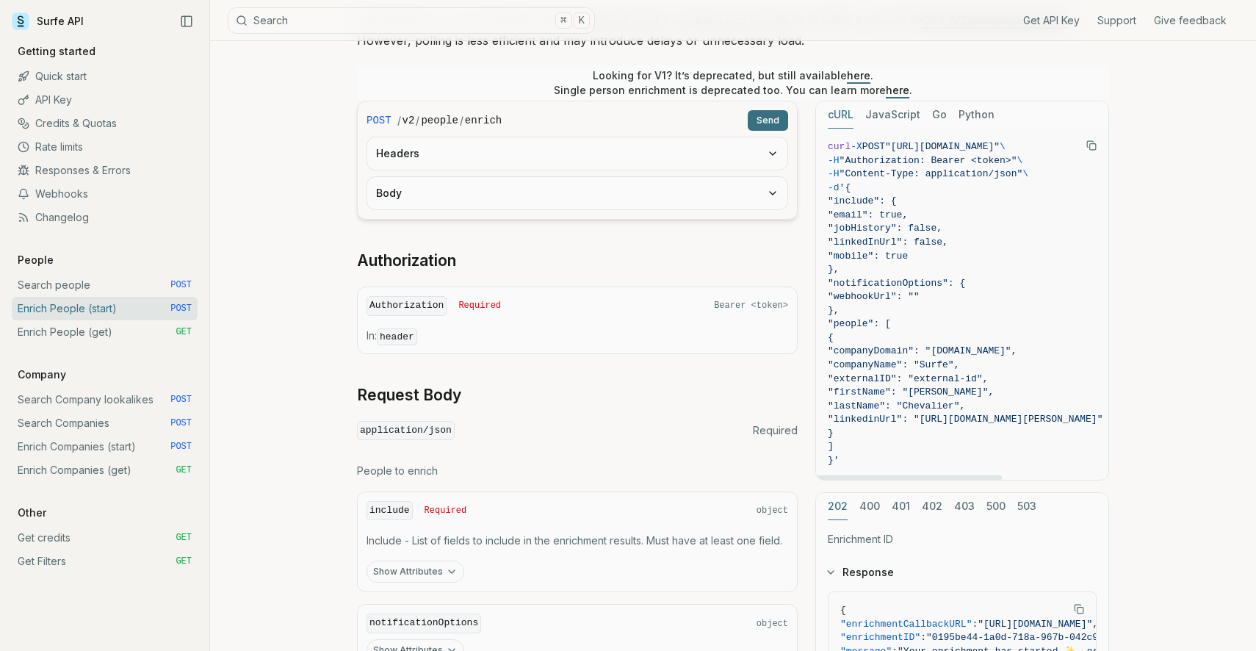
scroll to position [304, 0]
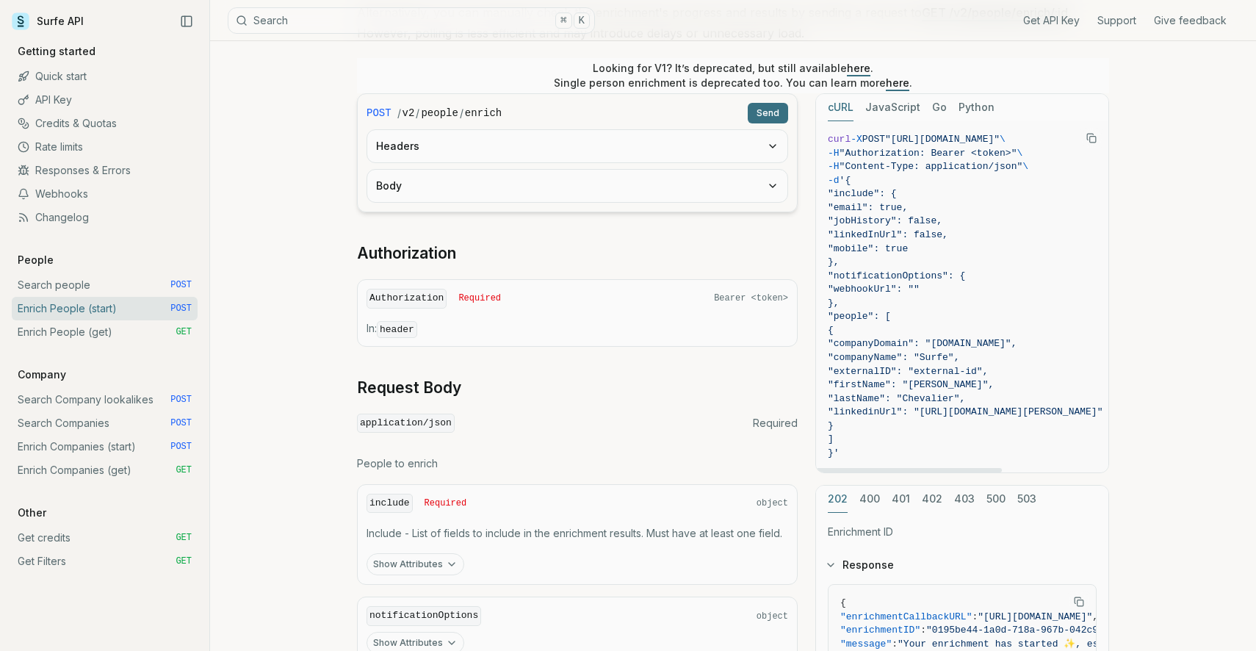
drag, startPoint x: 874, startPoint y: 425, endPoint x: 862, endPoint y: 328, distance: 97.0
click at [862, 328] on code "curl -X POST "https://api.surfe.com/v2/people/enrich" \ -H "Authorization: Bear…" at bounding box center [965, 297] width 275 height 328
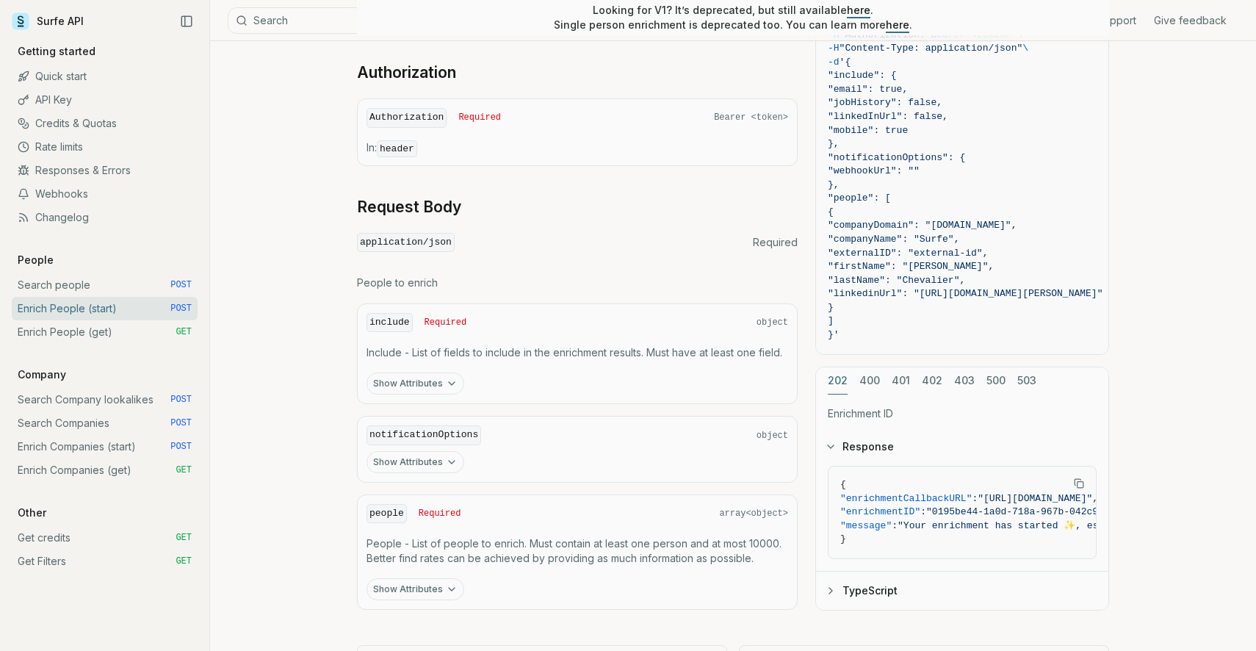
scroll to position [555, 0]
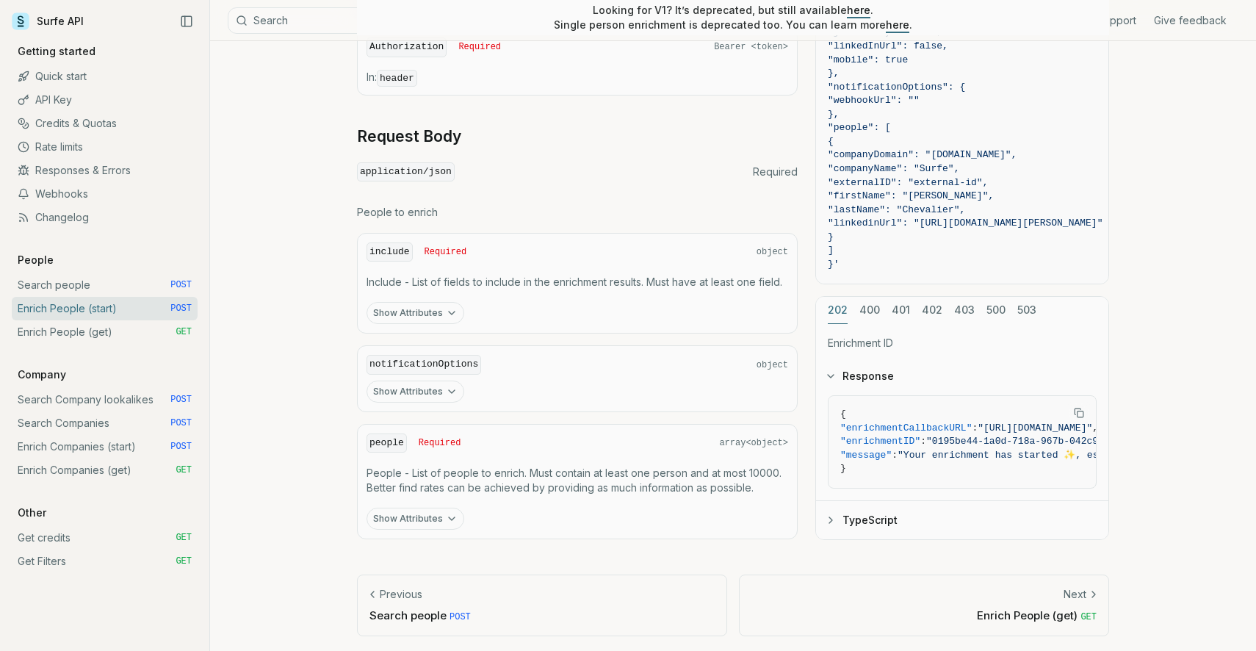
click at [423, 381] on button "Show Attributes" at bounding box center [416, 392] width 98 height 22
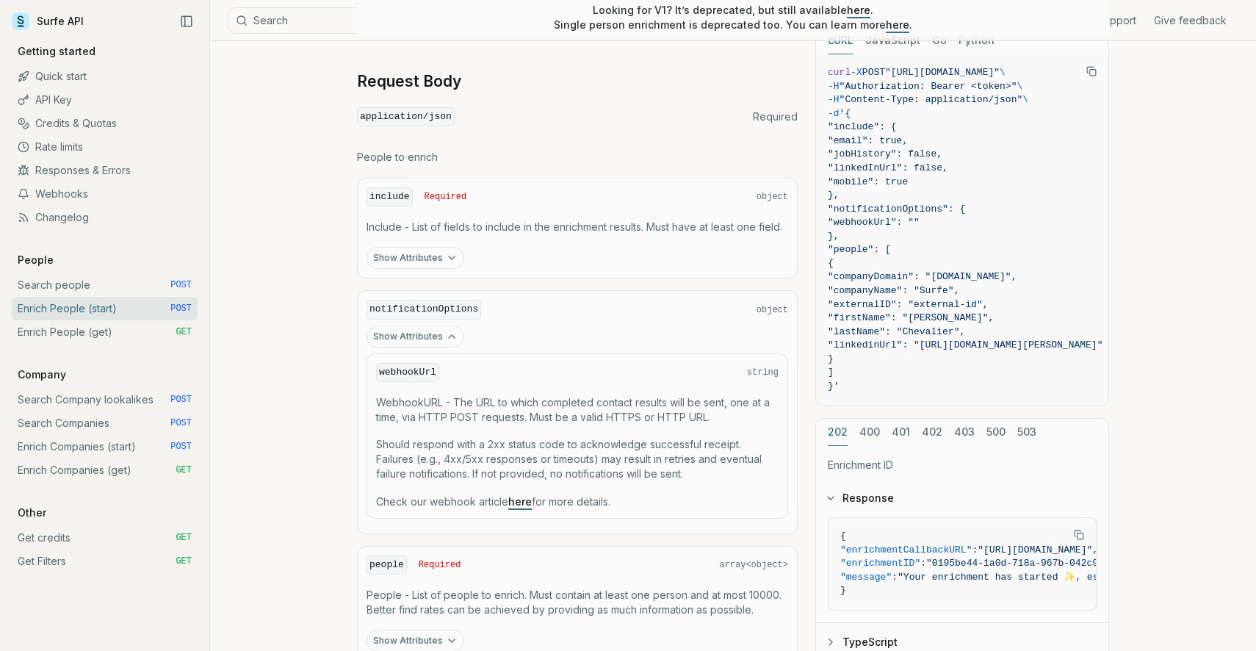
scroll to position [621, 0]
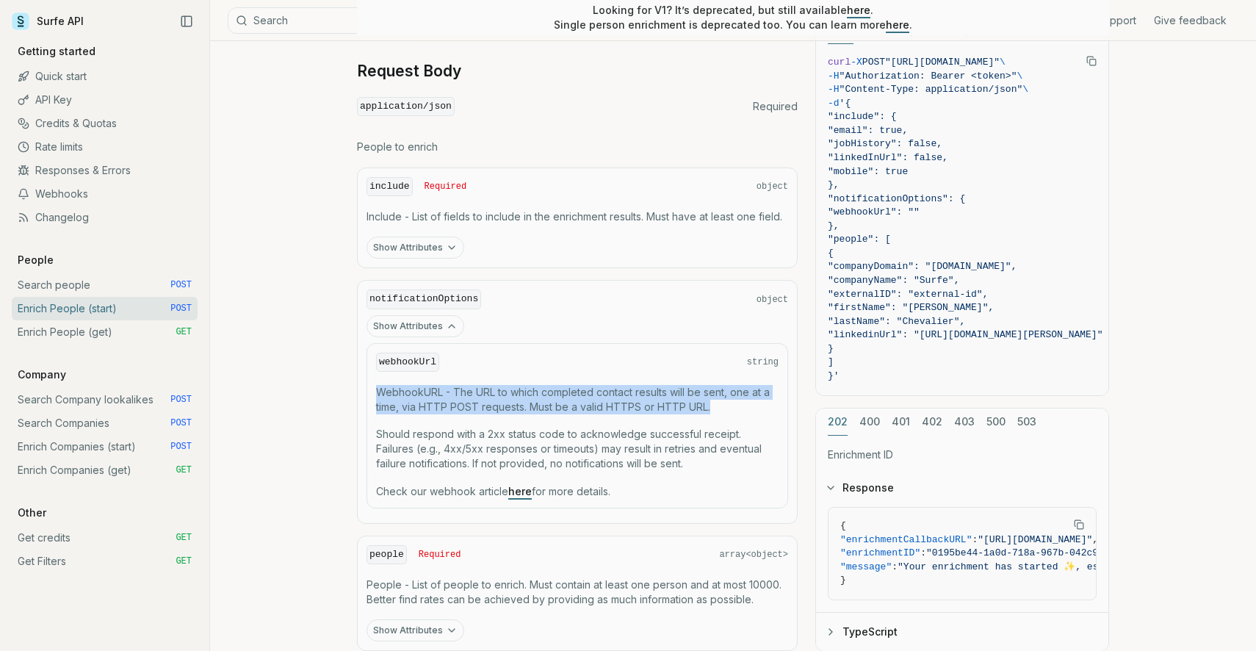
drag, startPoint x: 378, startPoint y: 387, endPoint x: 733, endPoint y: 408, distance: 355.5
click at [733, 408] on p "WebhookURL - The URL to which completed contact results will be sent, one at a …" at bounding box center [577, 399] width 403 height 29
click at [712, 404] on p "WebhookURL - The URL to which completed contact results will be sent, one at a …" at bounding box center [577, 399] width 403 height 29
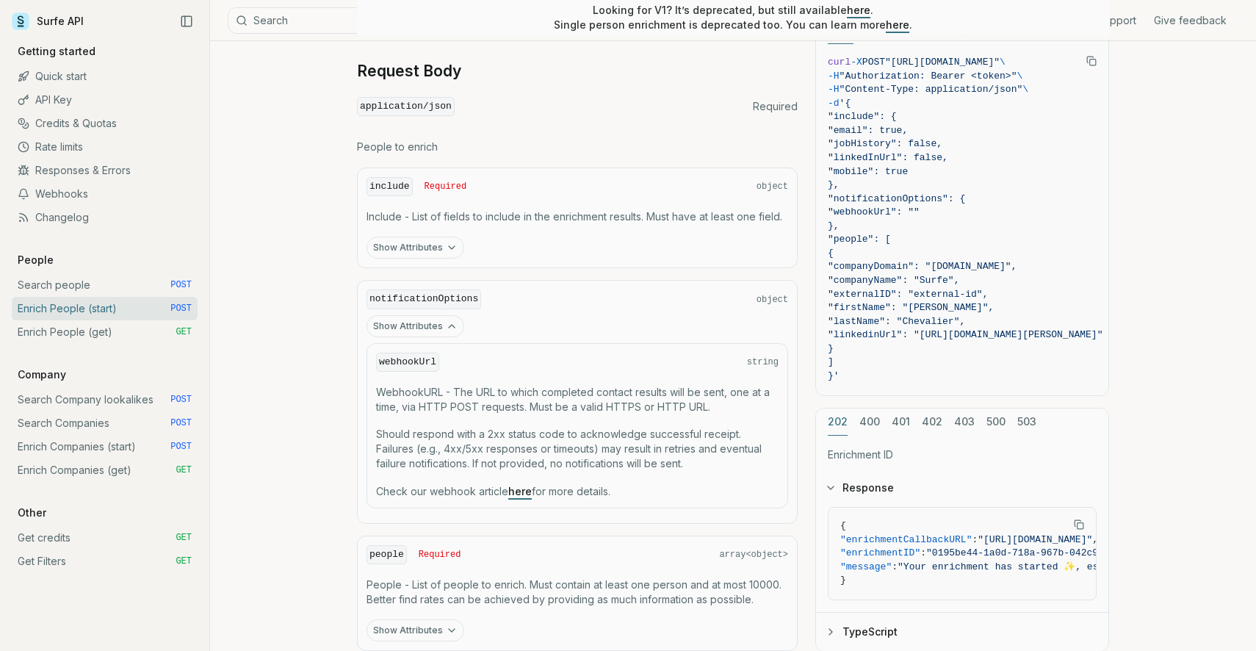
click at [712, 404] on p "WebhookURL - The URL to which completed contact results will be sent, one at a …" at bounding box center [577, 399] width 403 height 29
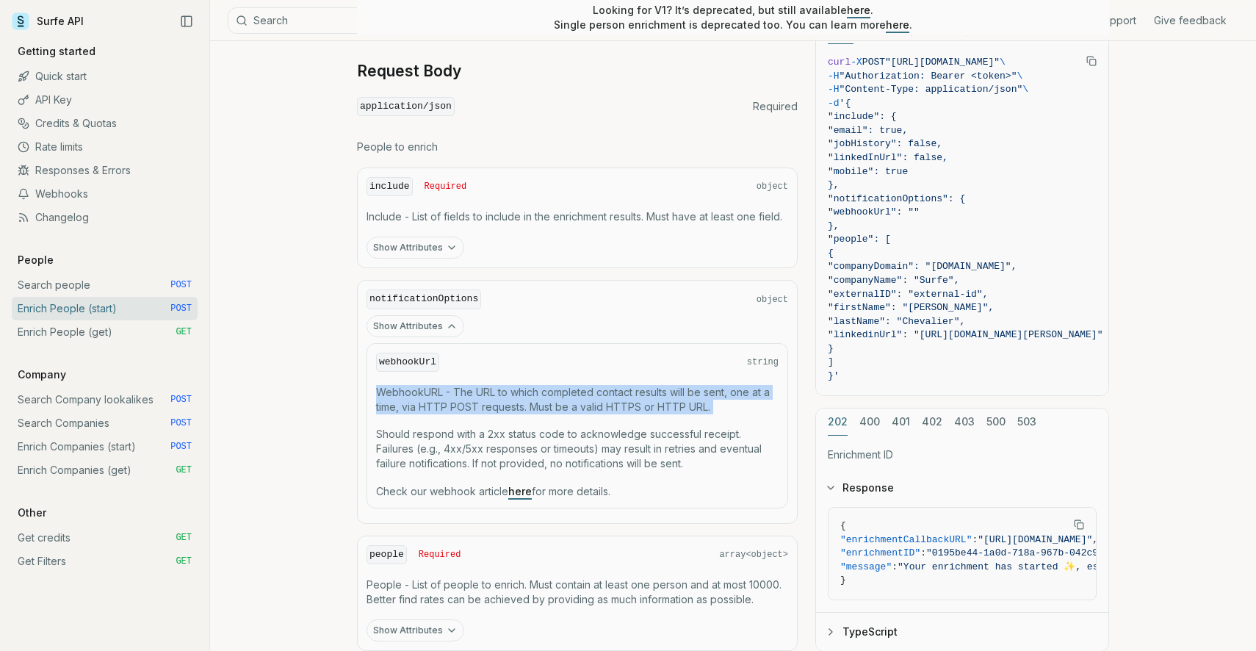
click at [712, 404] on p "WebhookURL - The URL to which completed contact results will be sent, one at a …" at bounding box center [577, 399] width 403 height 29
click at [710, 405] on p "WebhookURL - The URL to which completed contact results will be sent, one at a …" at bounding box center [577, 399] width 403 height 29
drag, startPoint x: 714, startPoint y: 405, endPoint x: 372, endPoint y: 388, distance: 342.1
click at [371, 388] on div "webhookUrl string WebhookURL - The URL to which completed contact results will …" at bounding box center [578, 425] width 422 height 165
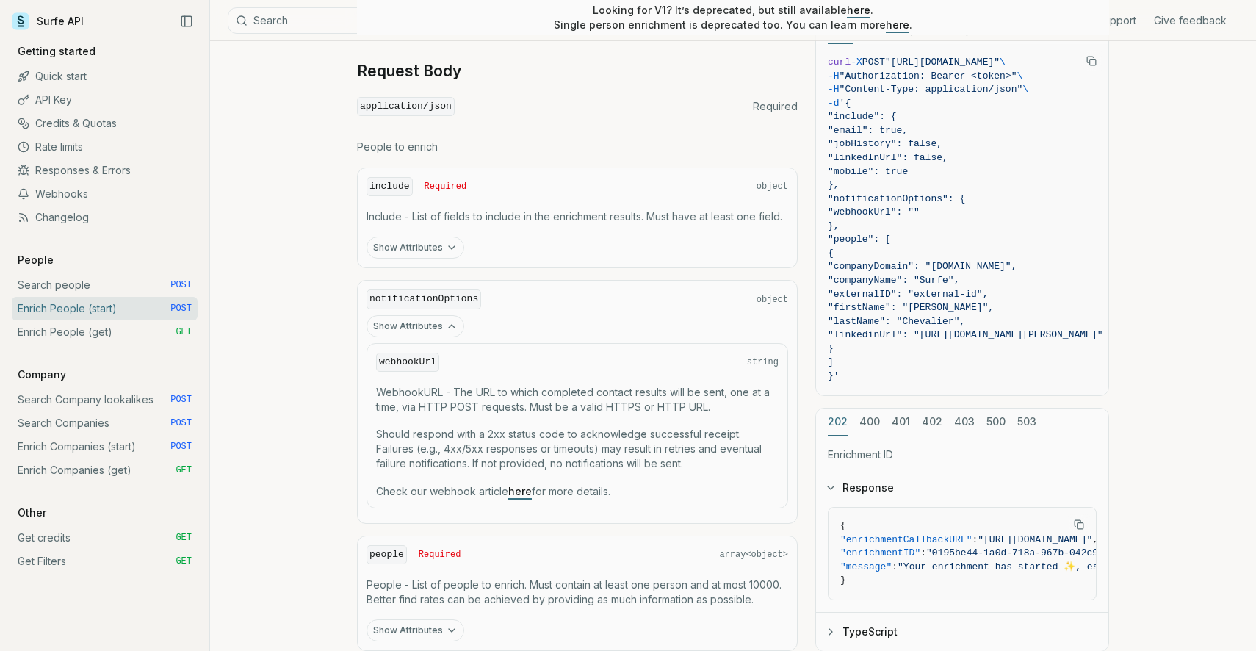
click at [458, 433] on p "Should respond with a 2xx status code to acknowledge successful receipt. Failur…" at bounding box center [577, 449] width 403 height 44
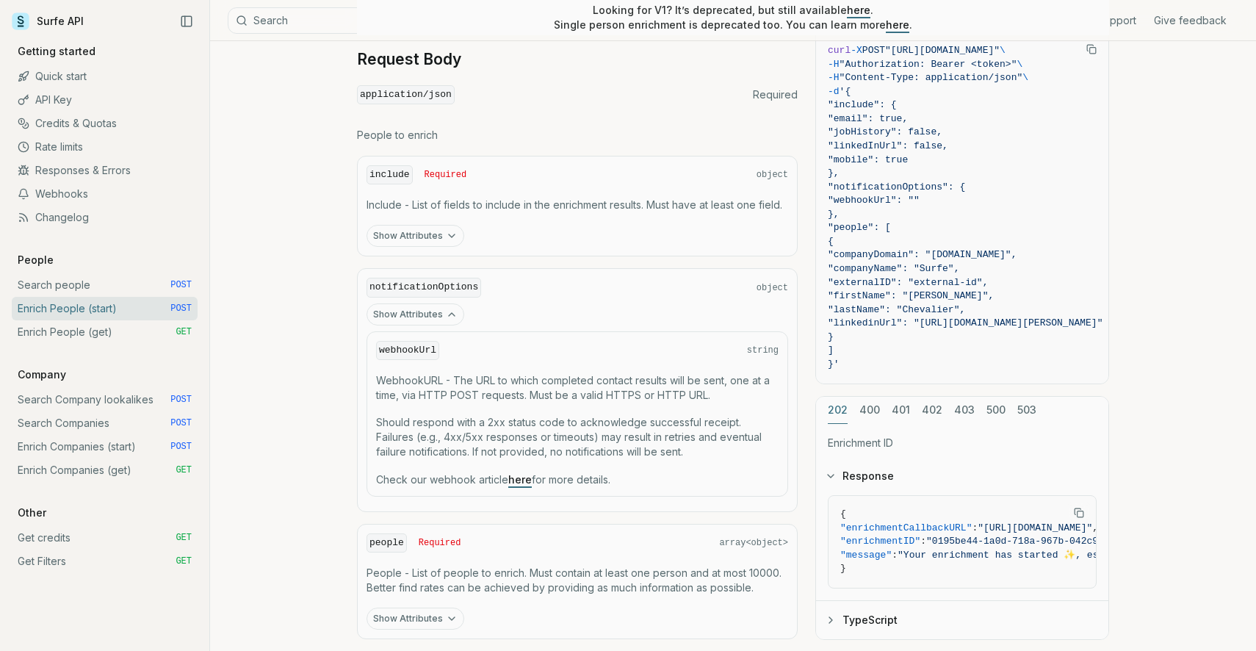
scroll to position [633, 0]
click at [514, 474] on link "here" at bounding box center [520, 478] width 24 height 12
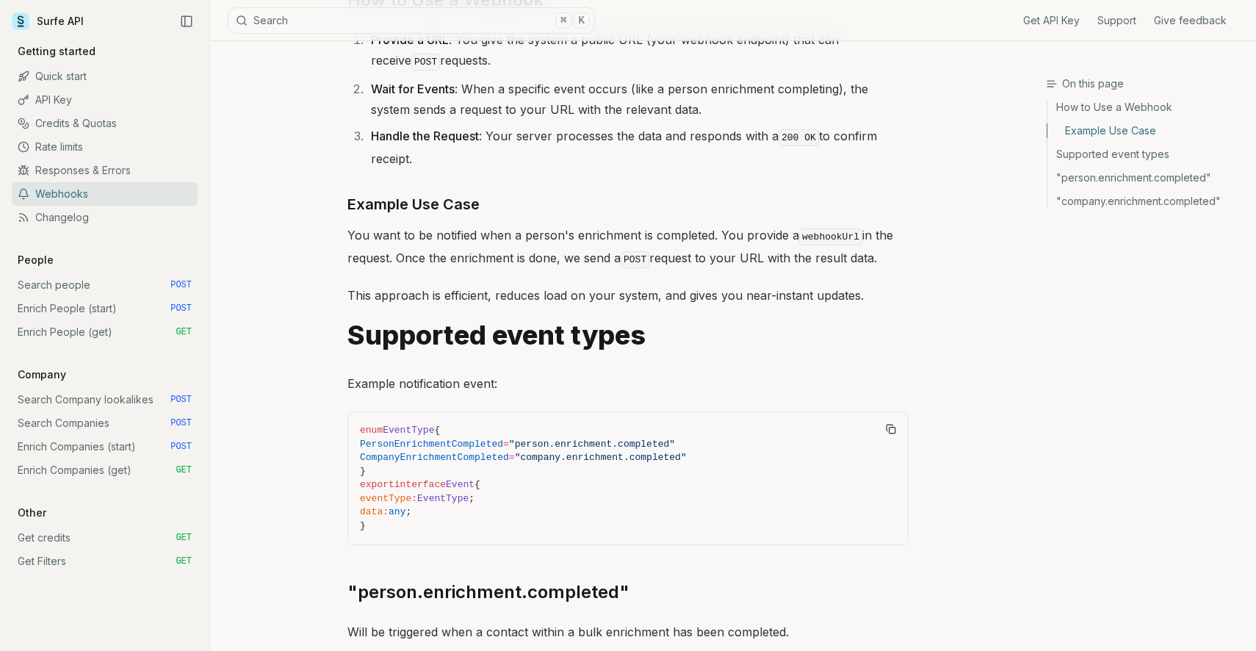
scroll to position [503, 0]
